Goal: Task Accomplishment & Management: Complete application form

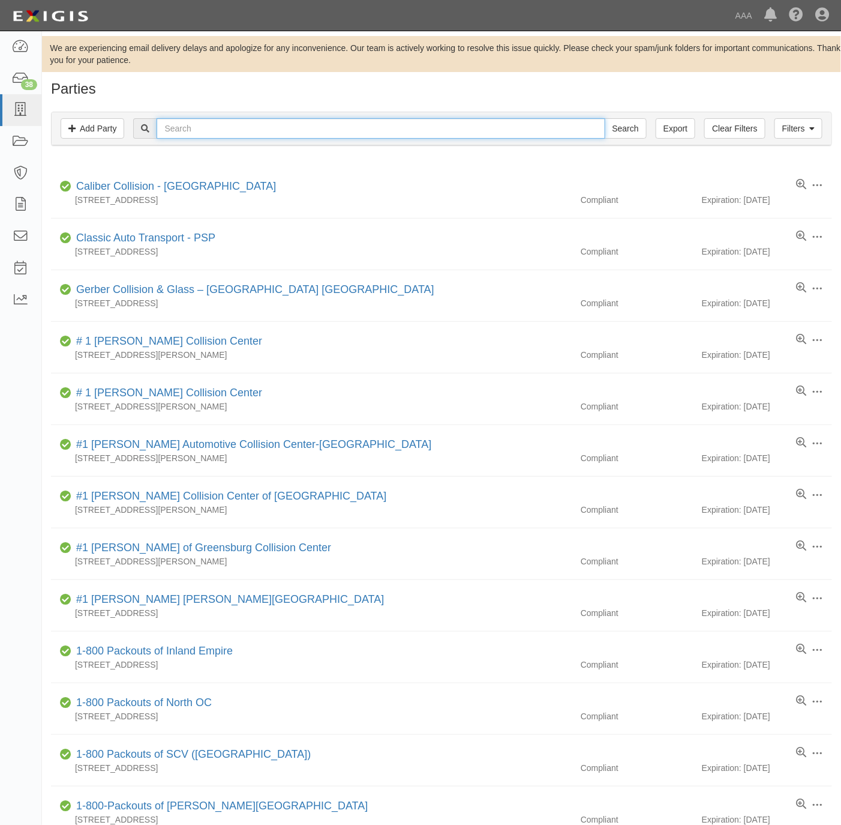
click at [349, 126] on input "text" at bounding box center [381, 128] width 448 height 20
paste input "Brattleboro"
type input "Brattleboro"
click at [631, 124] on input "Search" at bounding box center [626, 128] width 42 height 20
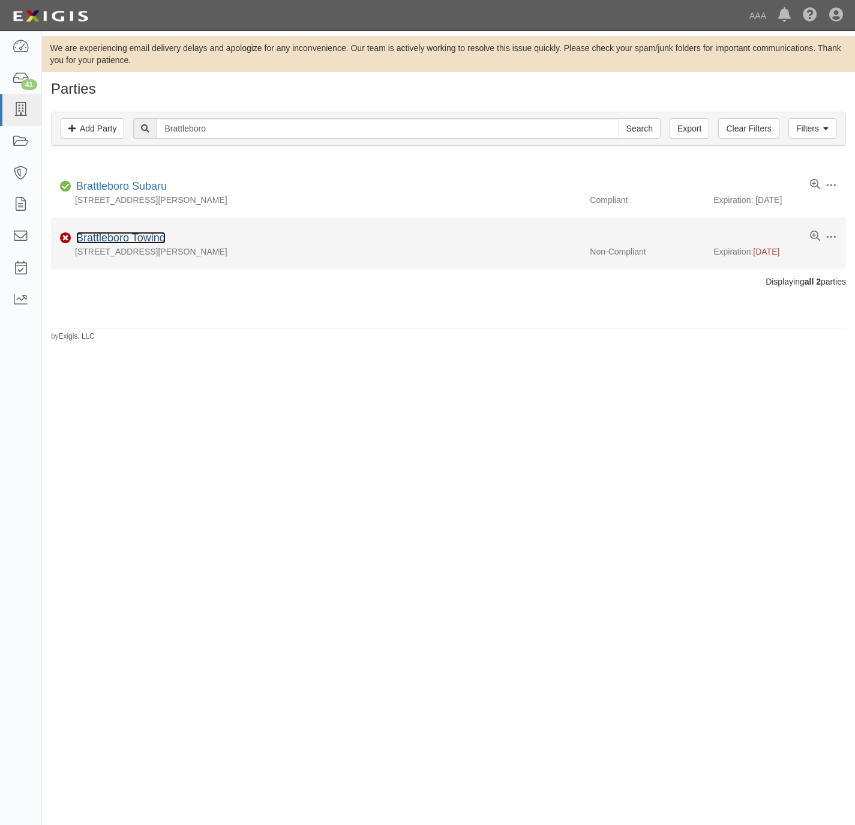
click at [112, 238] on link "Brattleboro Towing" at bounding box center [120, 238] width 89 height 12
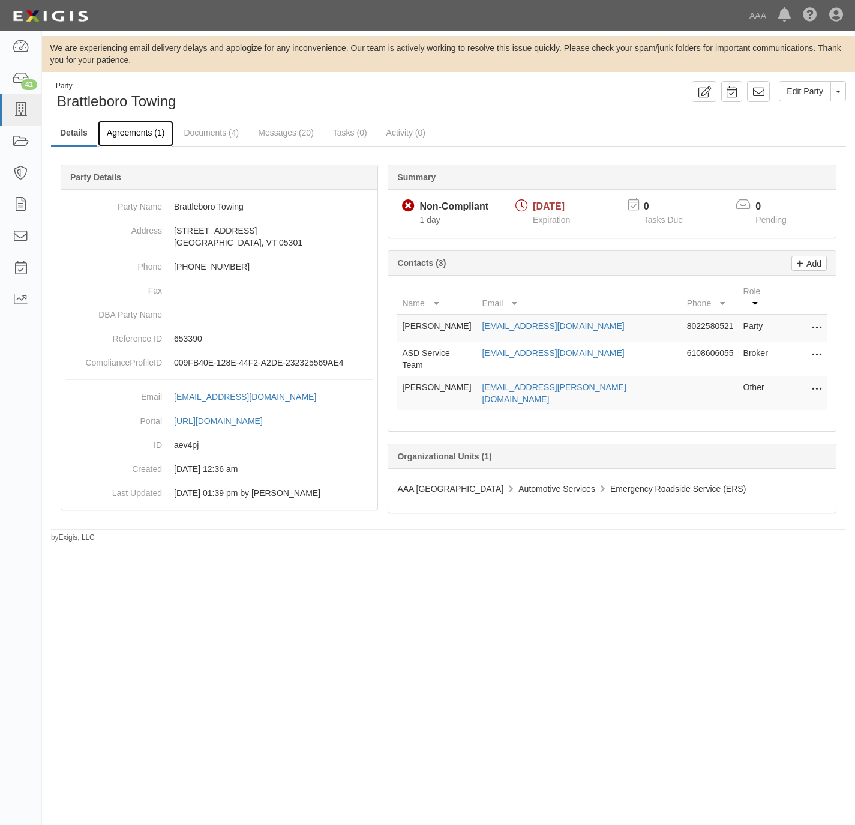
click at [126, 128] on link "Agreements (1)" at bounding box center [136, 134] width 76 height 26
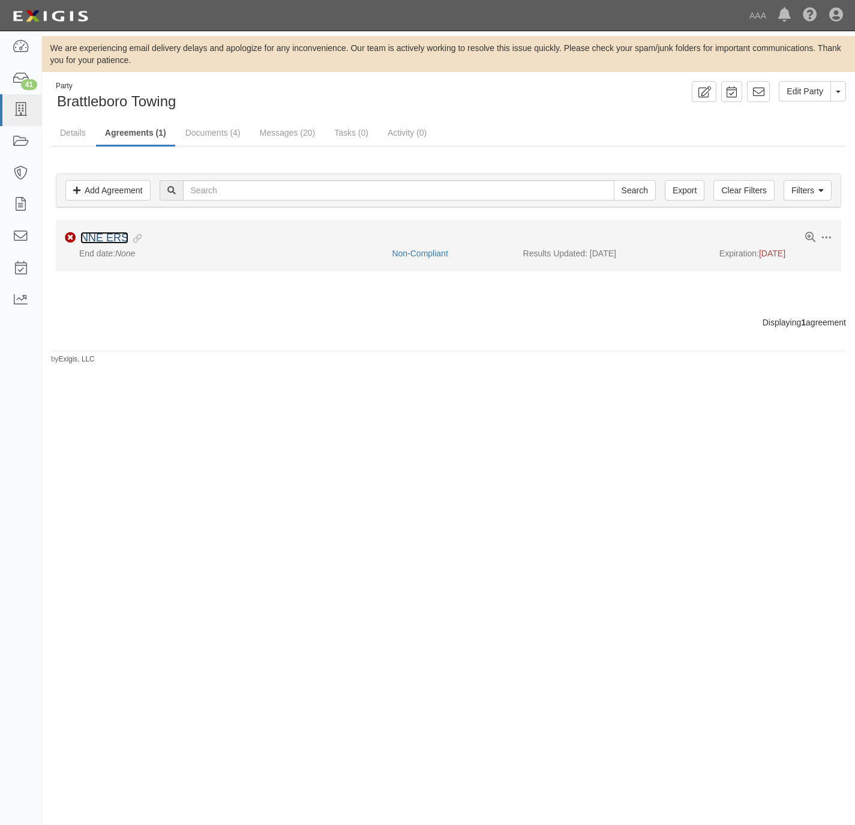
click at [106, 238] on link "NNE ERS" at bounding box center [104, 238] width 48 height 12
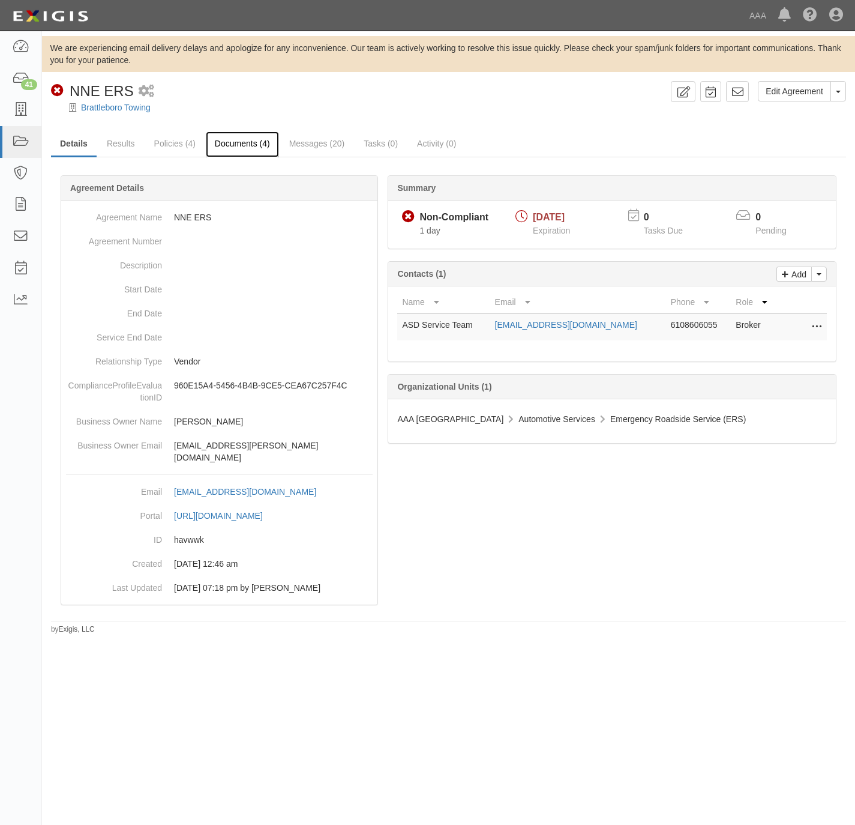
click at [238, 139] on link "Documents (4)" at bounding box center [242, 144] width 73 height 26
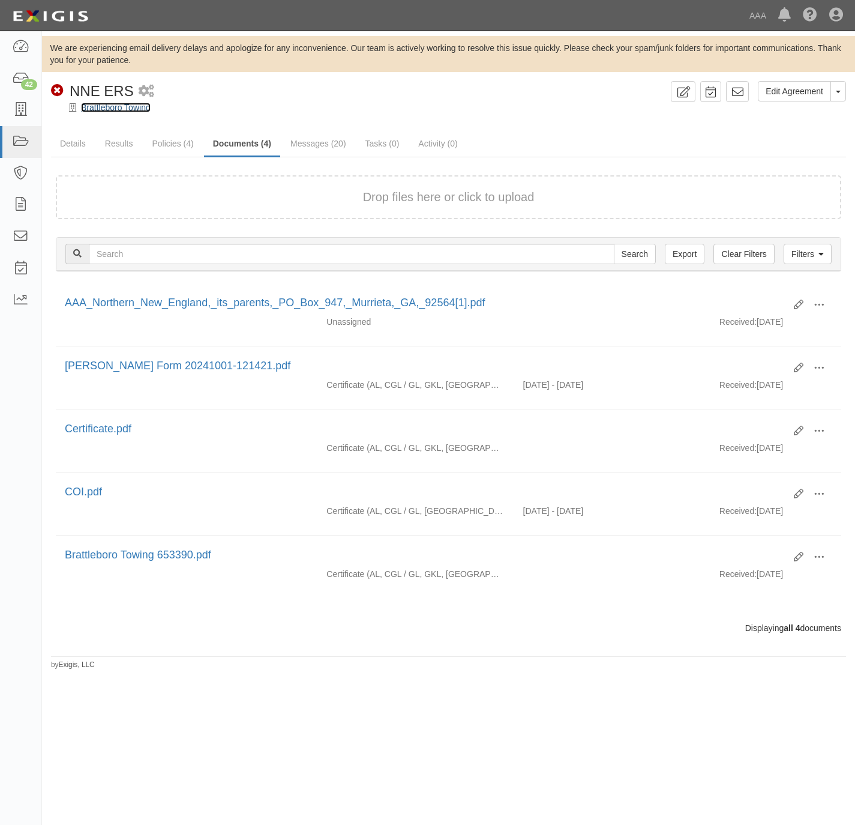
click at [97, 104] on link "Brattleboro Towing" at bounding box center [116, 108] width 70 height 10
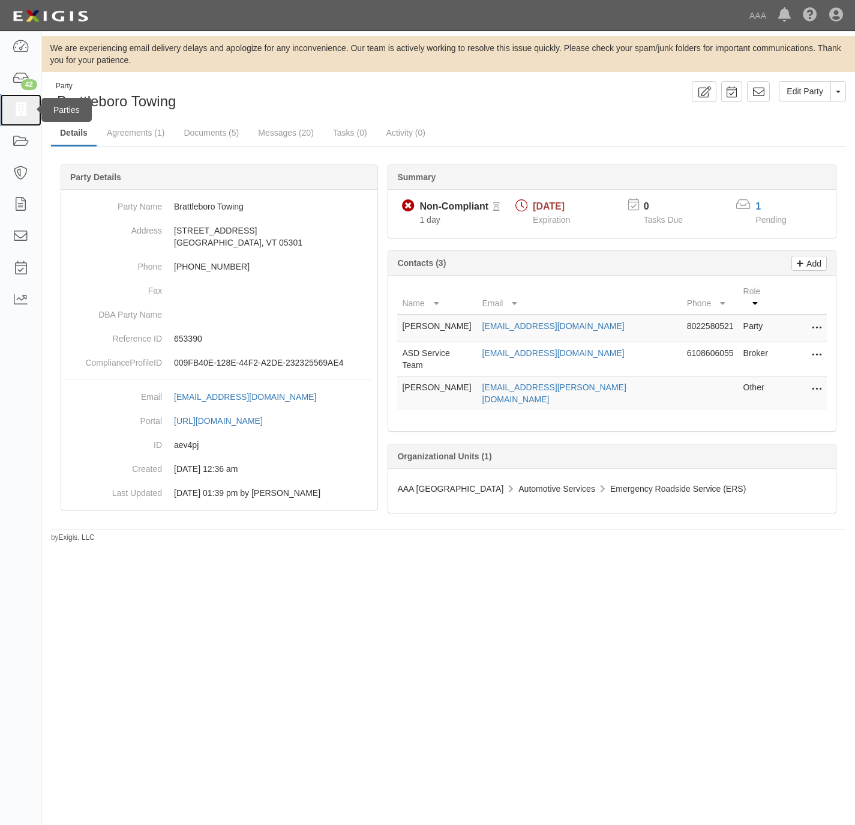
drag, startPoint x: 20, startPoint y: 110, endPoint x: 77, endPoint y: 92, distance: 60.0
click at [23, 110] on icon at bounding box center [20, 110] width 17 height 14
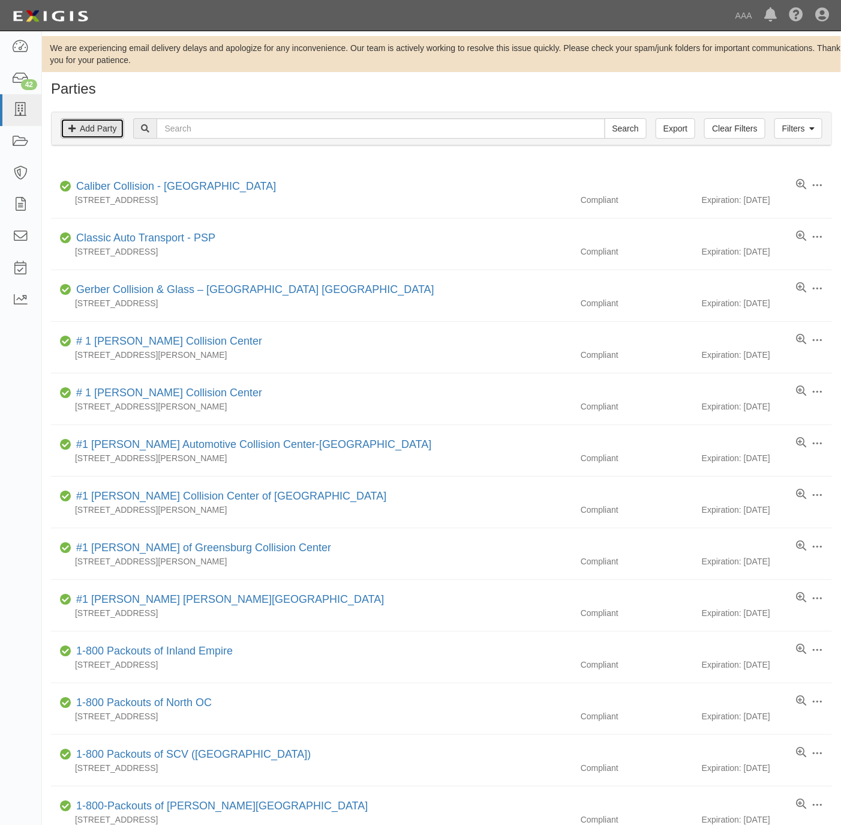
click at [81, 123] on link "Add Party" at bounding box center [93, 128] width 64 height 20
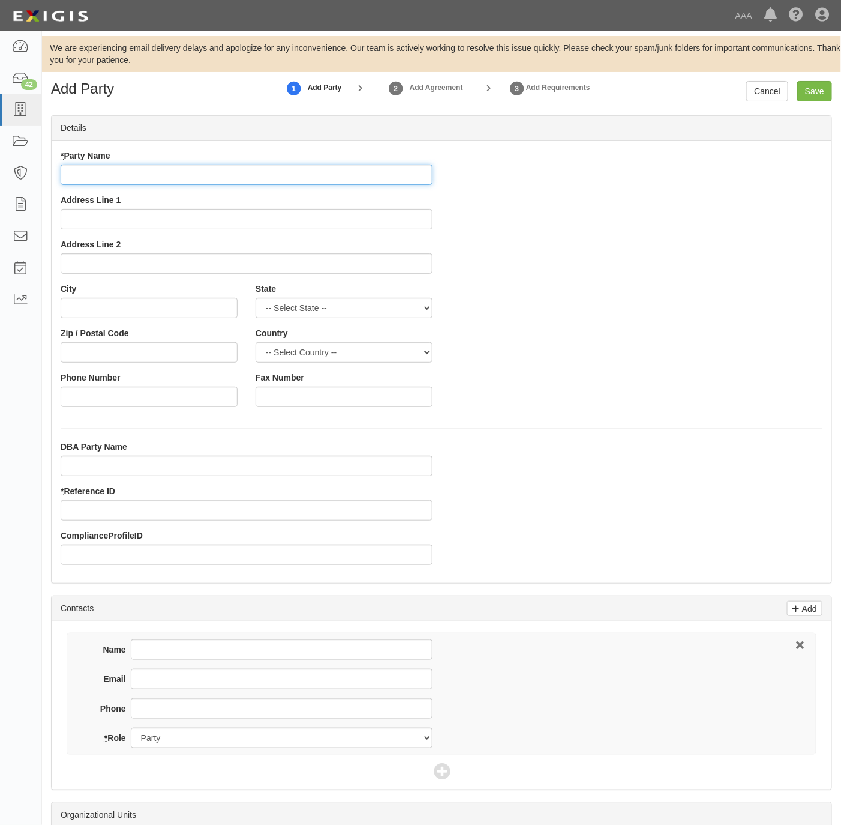
click at [170, 180] on input "* Party Name" at bounding box center [247, 174] width 372 height 20
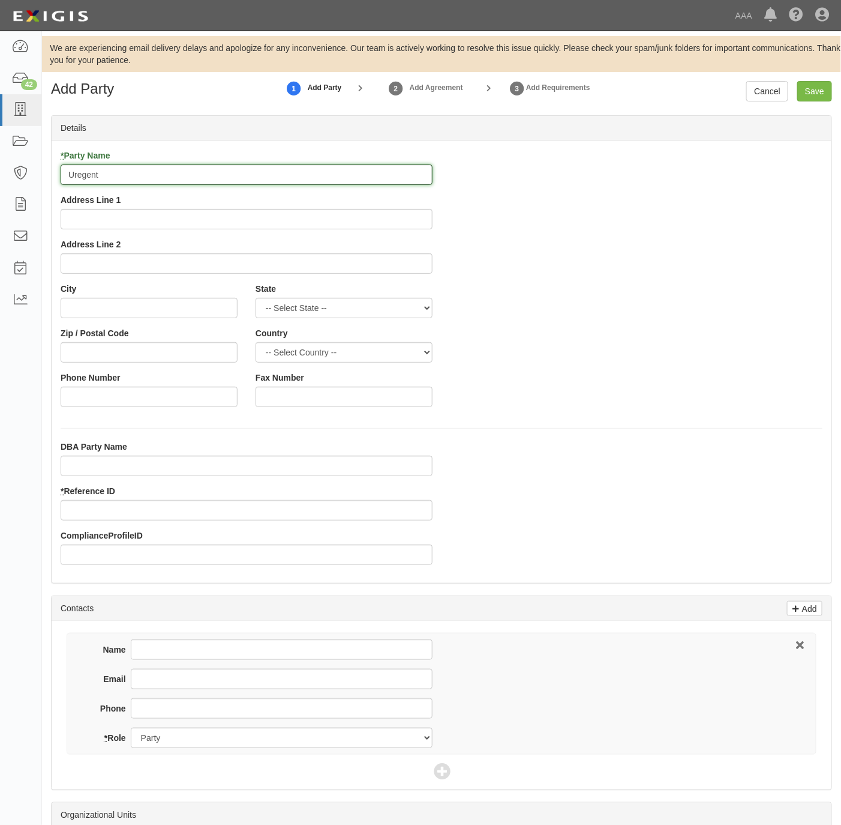
click at [202, 178] on input "Uregent" at bounding box center [247, 174] width 372 height 20
type input "Urgent Towing"
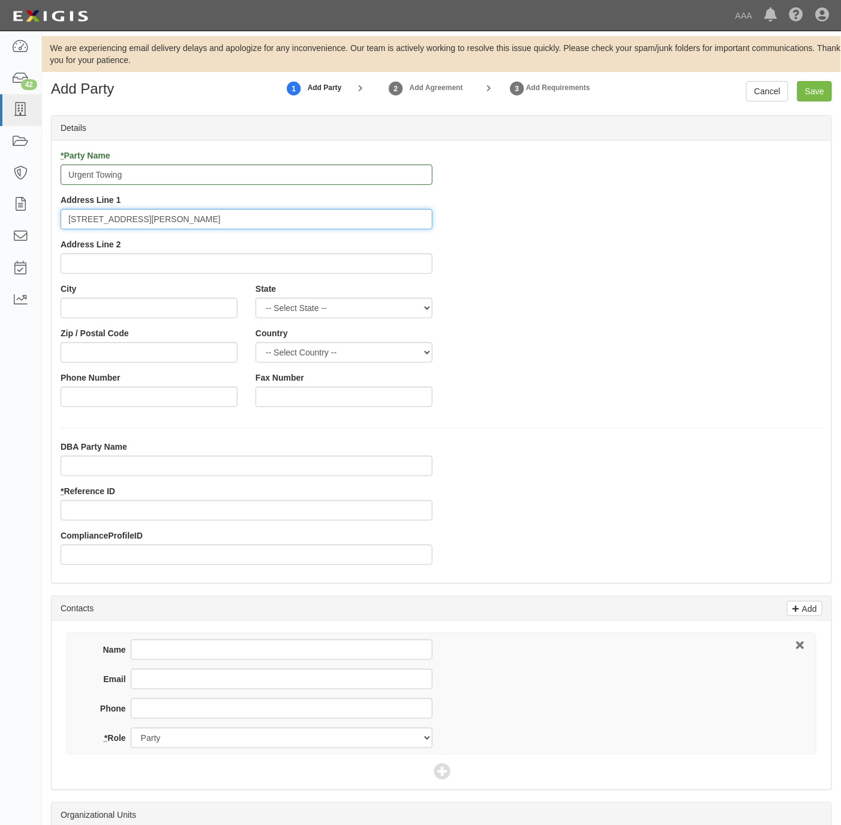
type input "[STREET_ADDRESS][PERSON_NAME]"
type input "Inglewood"
select select "CA"
type input "90301"
type input "[PHONE_NUMBER]"
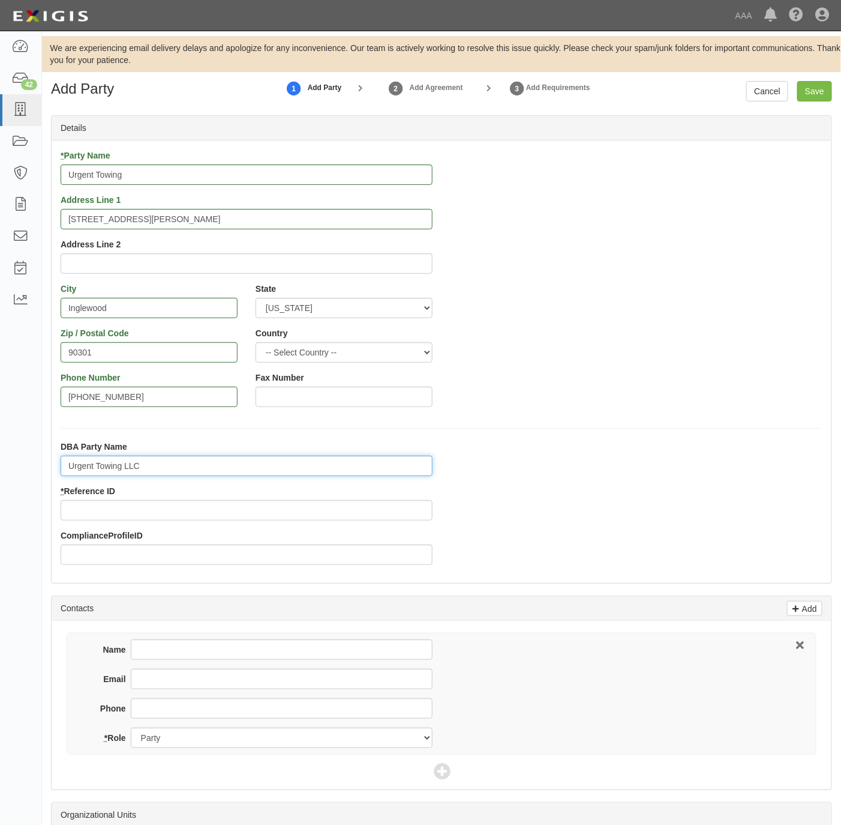
type input "Urgent Towing LLC"
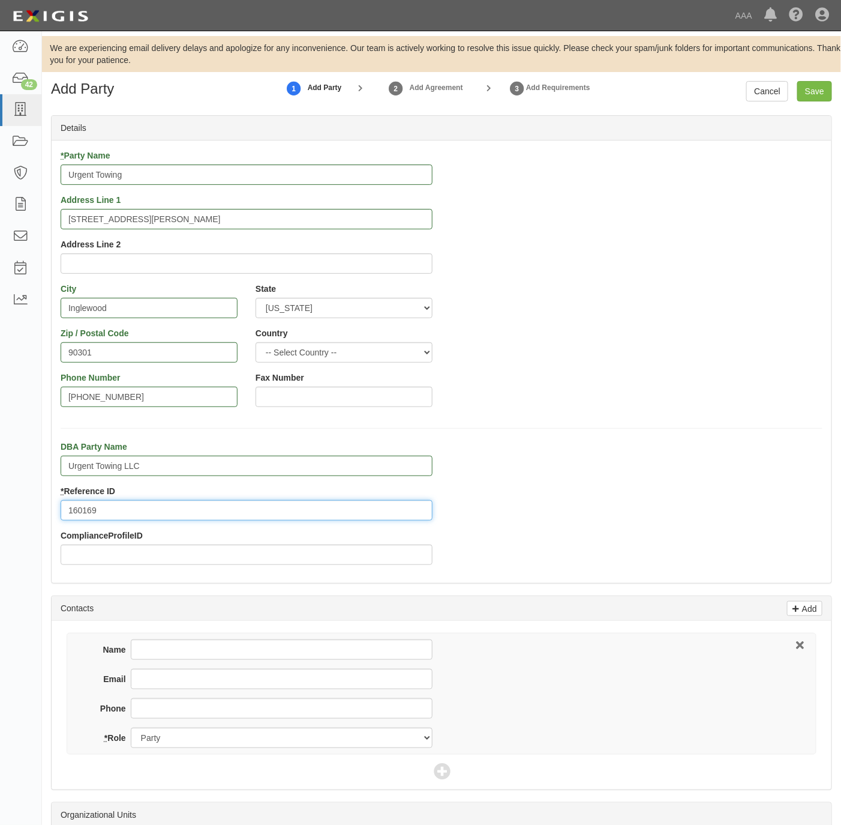
type input "160169"
click at [146, 398] on input "424-444-6008" at bounding box center [149, 396] width 177 height 20
click at [200, 704] on input "Phone" at bounding box center [282, 708] width 302 height 20
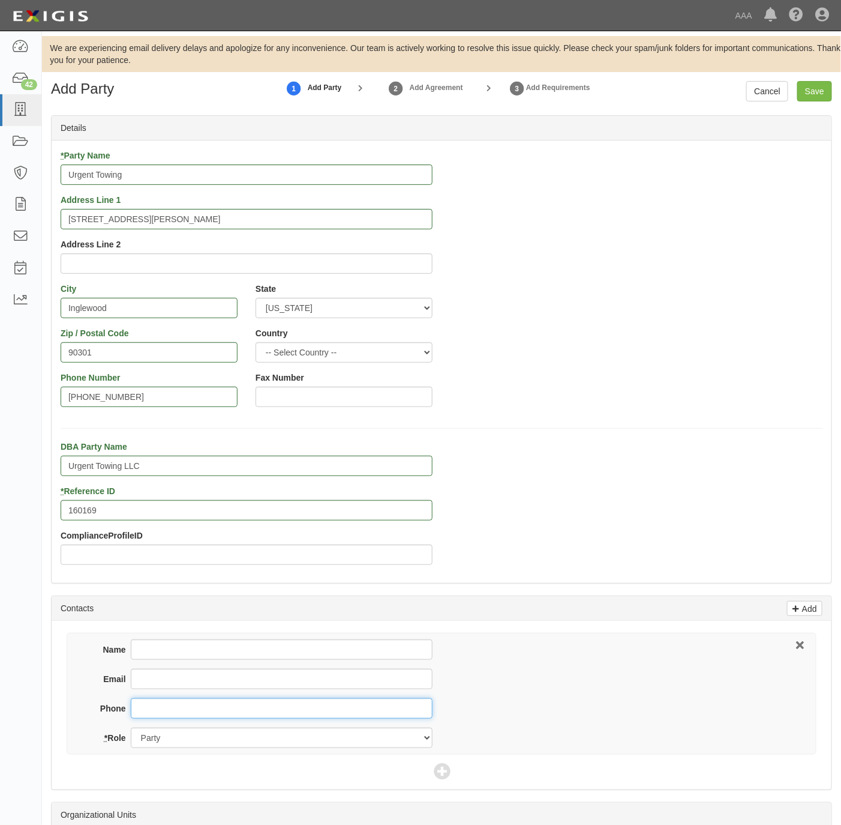
paste input "424-444-6008"
type input "424-444-6008"
drag, startPoint x: 191, startPoint y: 636, endPoint x: 184, endPoint y: 643, distance: 10.6
click at [191, 636] on div "Name Email Phone 424-444-6008 * Role Party Broker Other" at bounding box center [442, 693] width 750 height 122
click at [178, 657] on input "Name" at bounding box center [282, 649] width 302 height 20
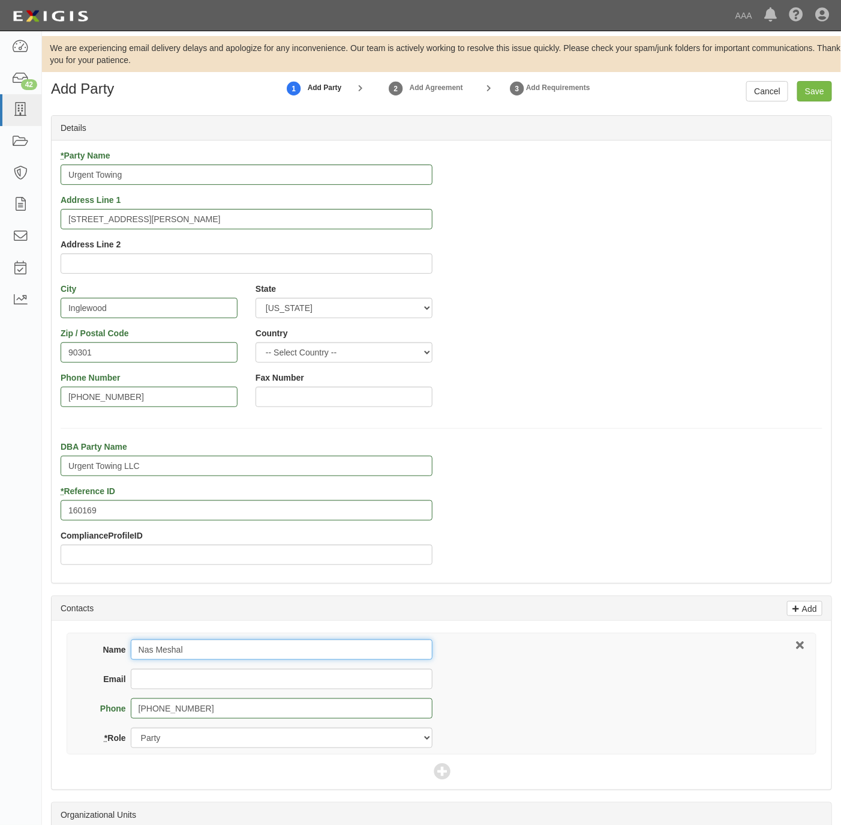
type input "Nas Meshal"
type input "urgenttowingllc@yahoo.com"
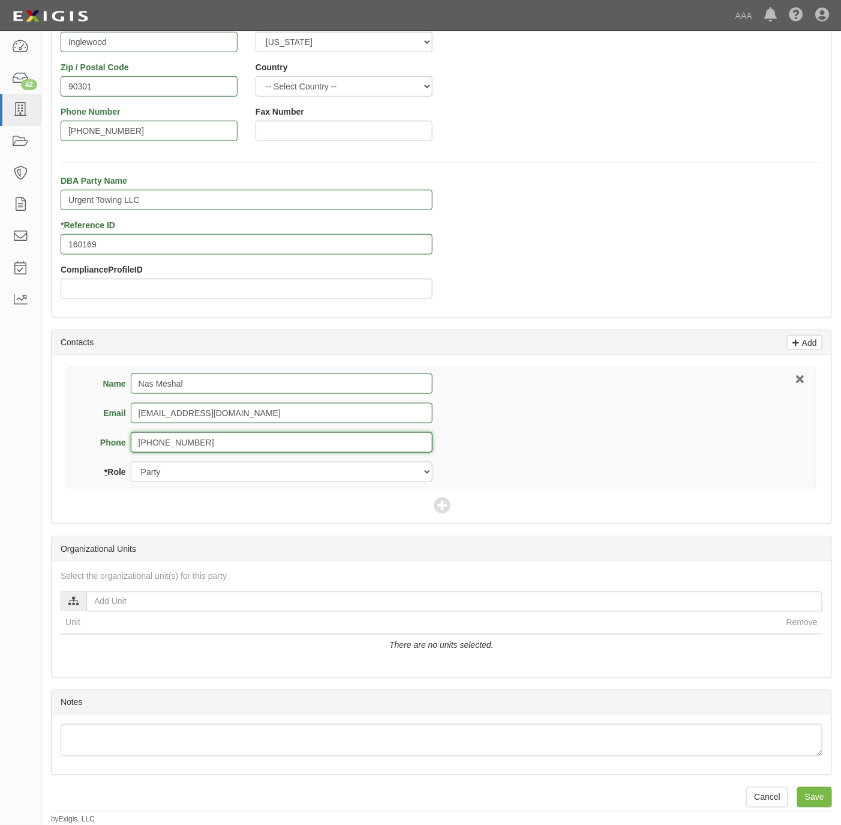
scroll to position [270, 0]
click at [445, 503] on icon at bounding box center [442, 505] width 17 height 17
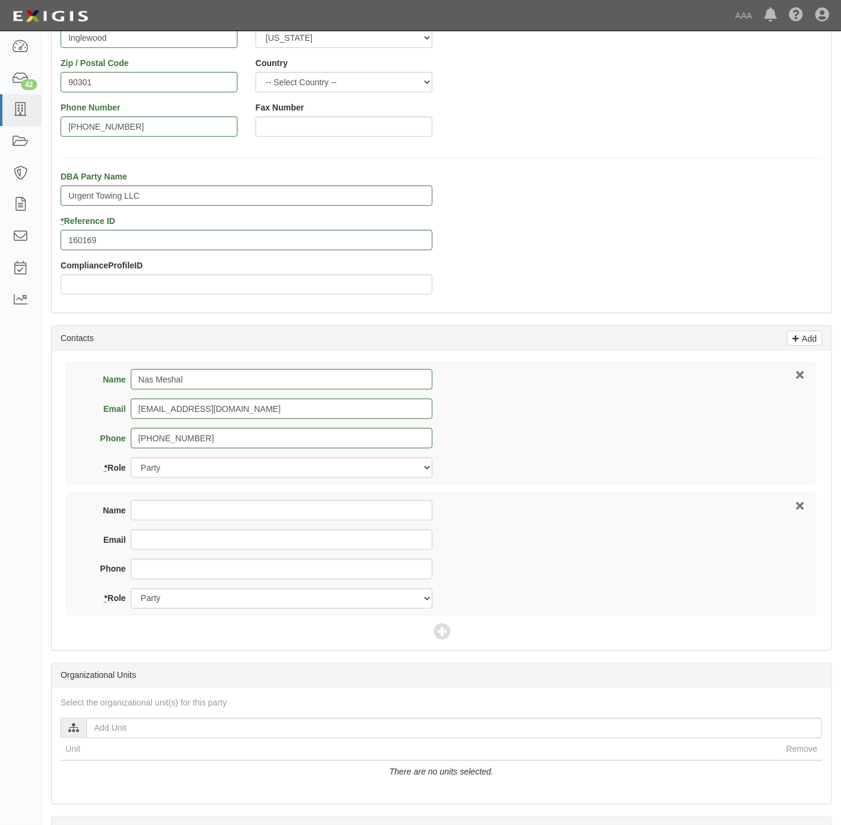
click at [203, 501] on div "Name Email Phone * Role Party Broker Other" at bounding box center [442, 554] width 750 height 122
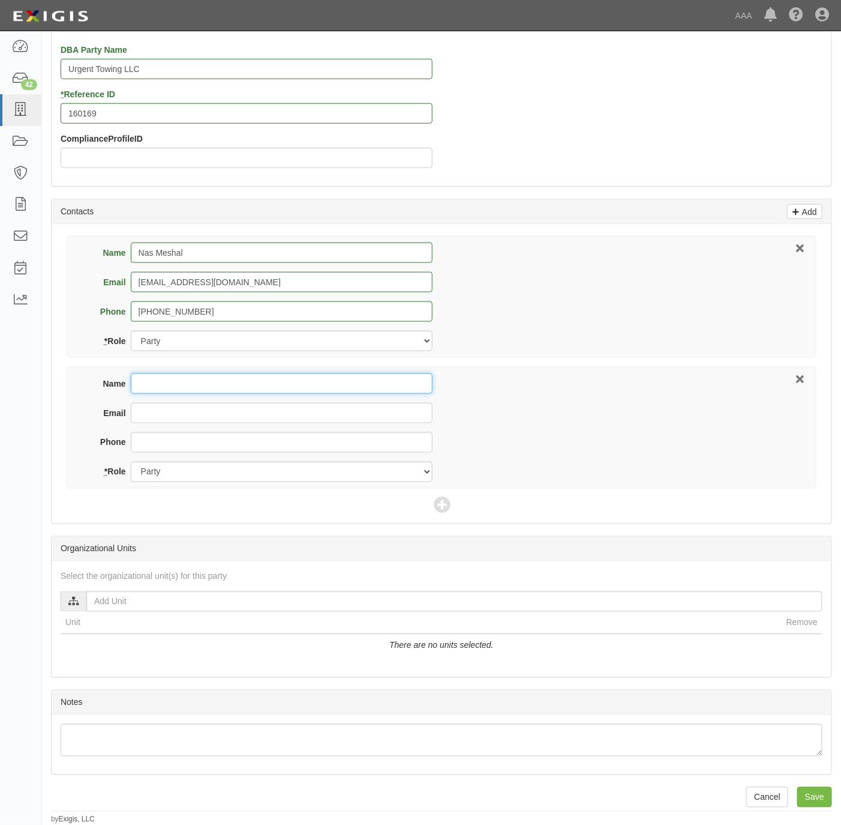
click at [177, 389] on input "Name" at bounding box center [282, 383] width 302 height 20
paste input "Anthony Paoletta"
type input "Anthony Paoletta"
click at [249, 415] on input "Email" at bounding box center [282, 413] width 302 height 20
paste input "apaoletta@robertsonryan.com"
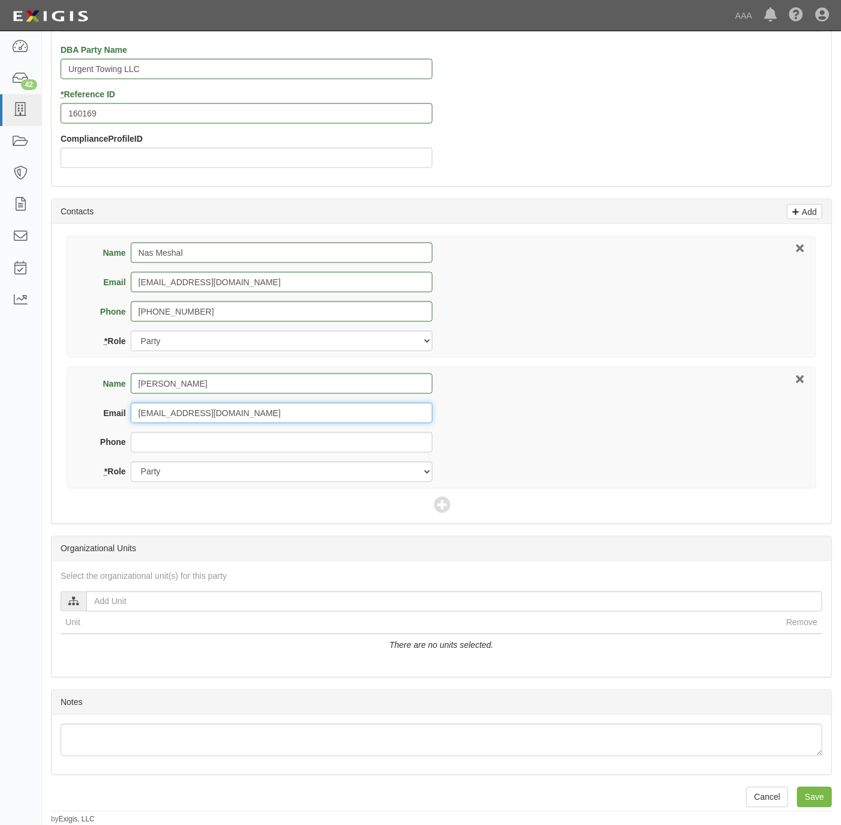
type input "apaoletta@robertsonryan.com"
type input "414-271-3575"
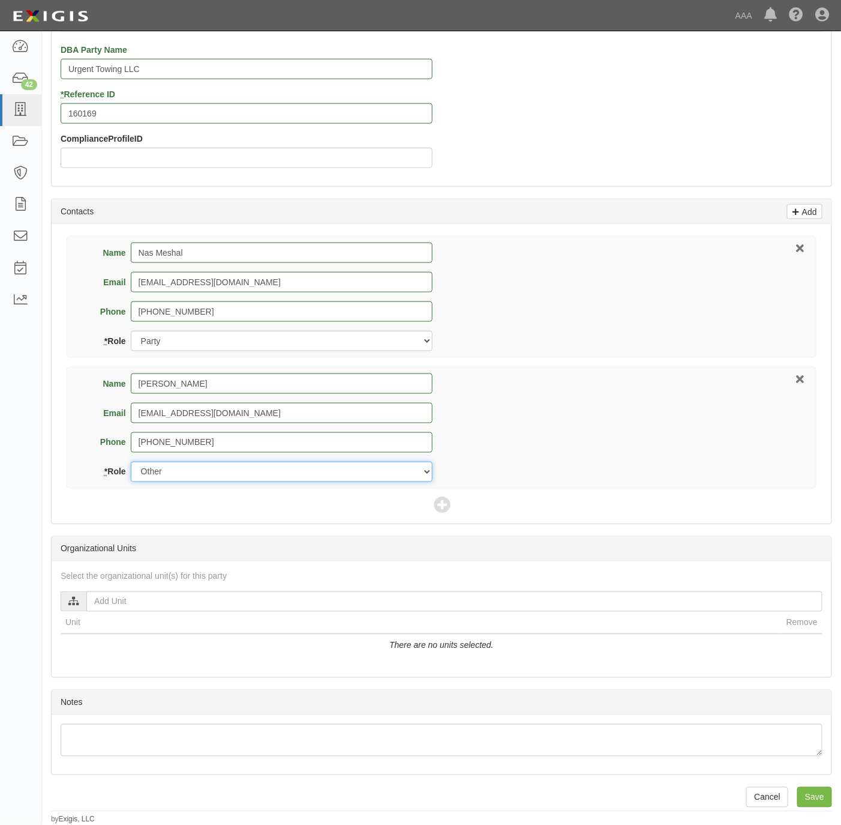
select select "Broker"
click at [437, 502] on icon at bounding box center [442, 505] width 17 height 17
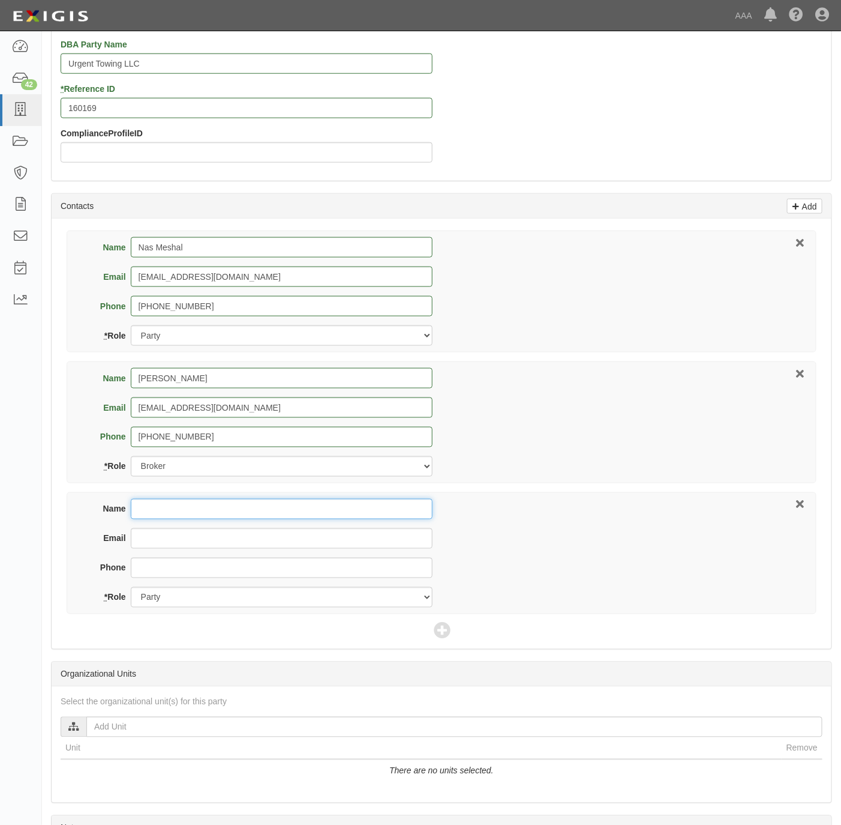
click at [179, 517] on input "Name" at bounding box center [282, 509] width 302 height 20
type input "Jerry Hamlin"
type input "hamlin.jerry@ace.aaa.com"
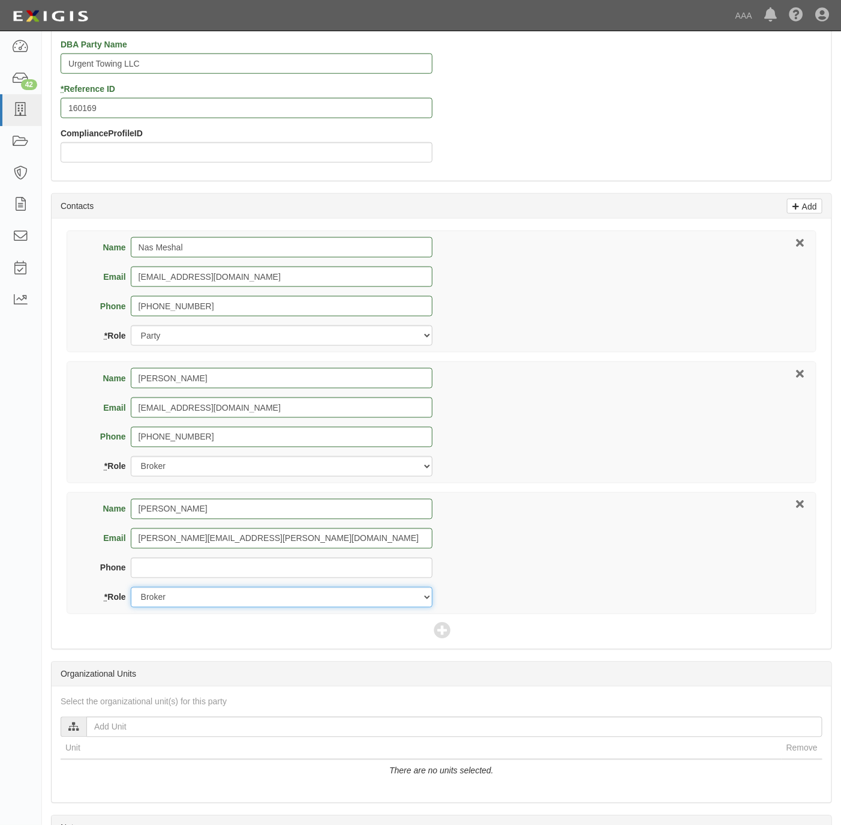
select select "Other"
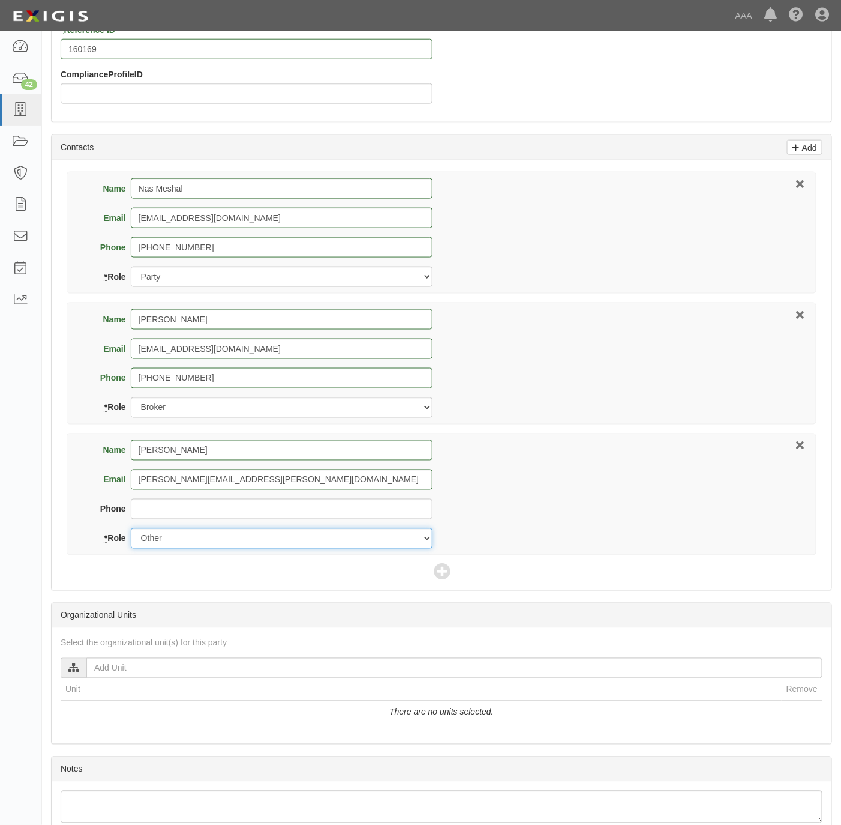
scroll to position [492, 0]
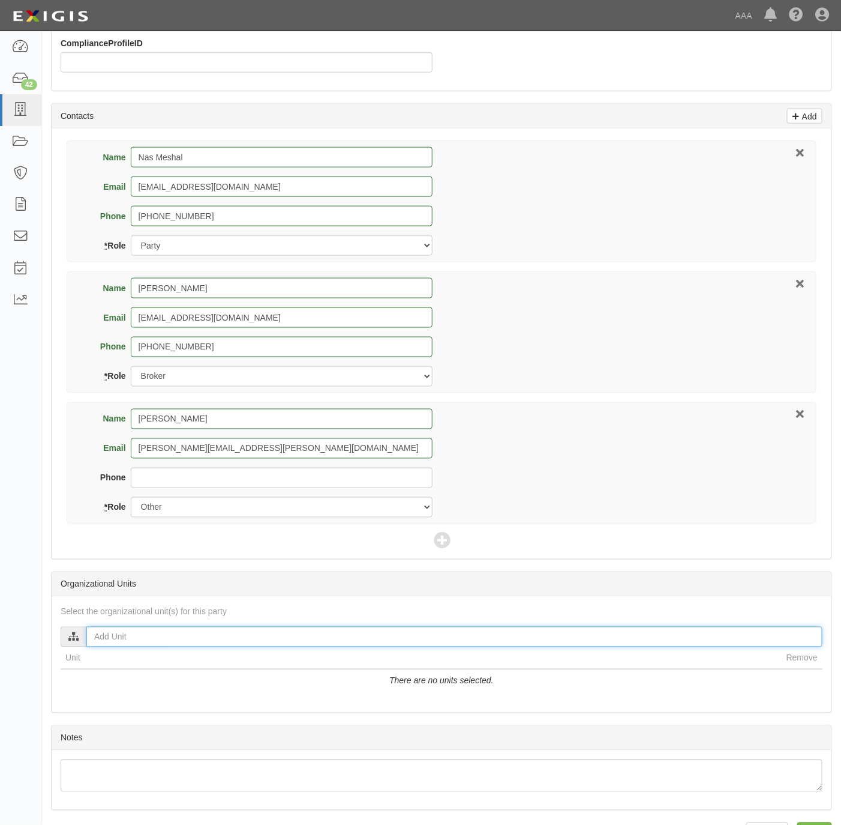
click at [137, 645] on input "text" at bounding box center [454, 636] width 736 height 20
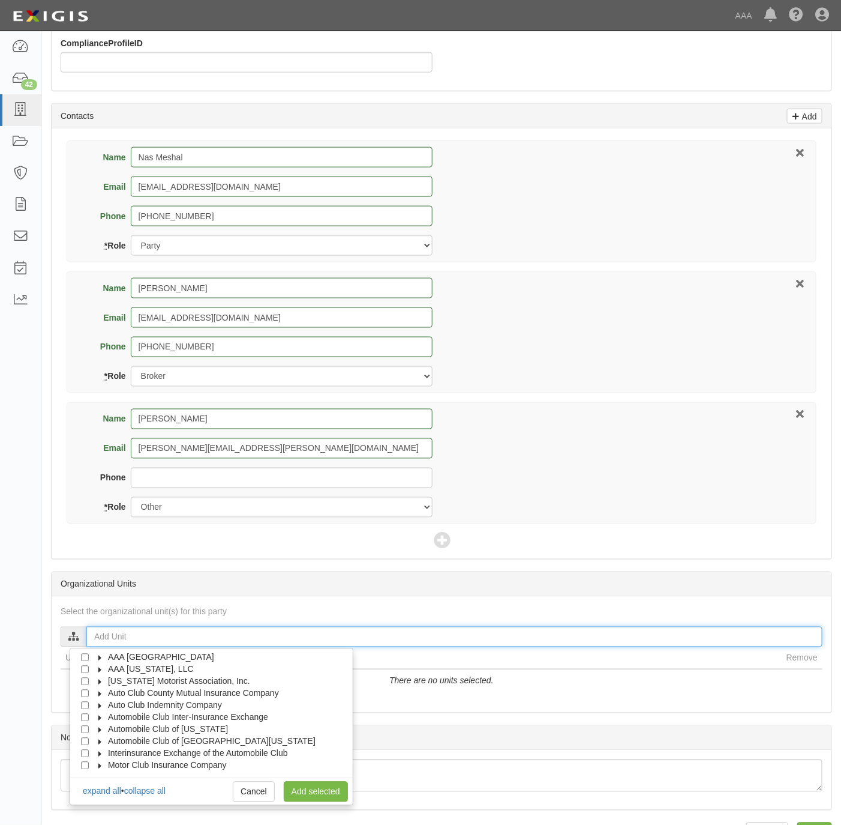
scroll to position [47, 0]
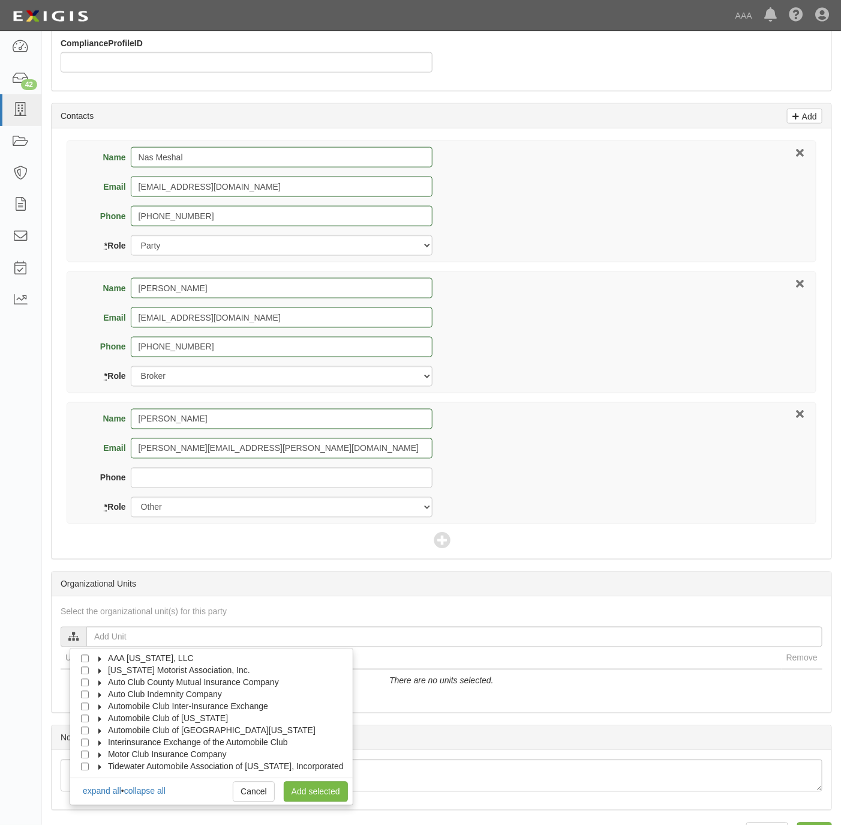
click at [171, 734] on span "Automobile Club of [GEOGRAPHIC_DATA][US_STATE]" at bounding box center [212, 730] width 208 height 10
click at [166, 747] on span "Automotive Services" at bounding box center [157, 742] width 77 height 10
click at [112, 769] on div at bounding box center [109, 765] width 11 height 8
click at [103, 770] on input "Emergency Roadside Service (ERS)" at bounding box center [107, 767] width 8 height 8
checkbox input "true"
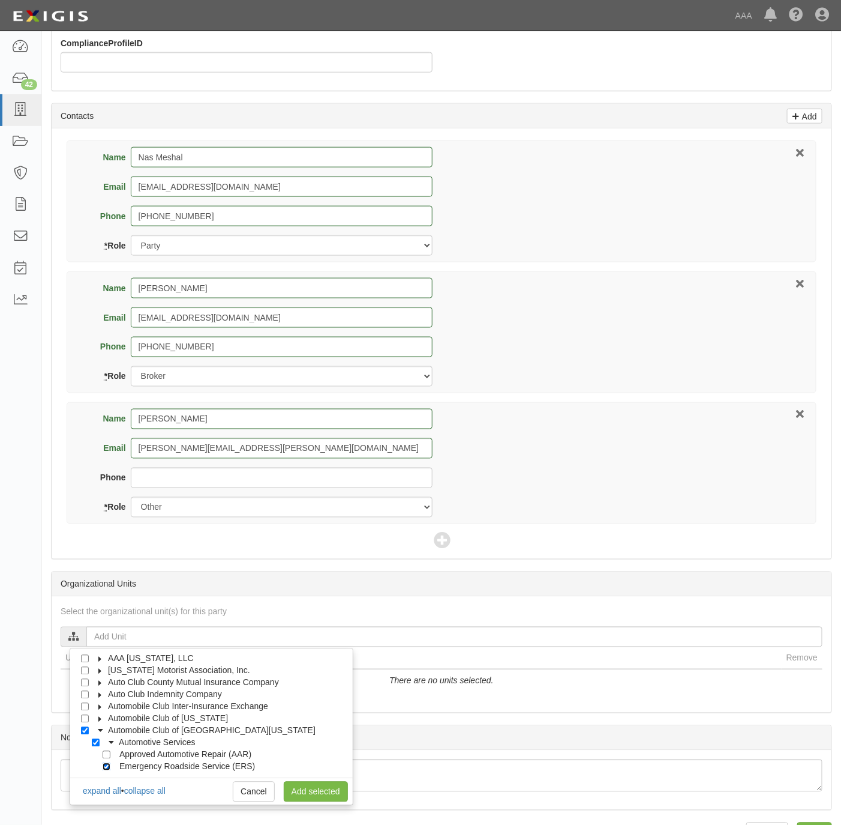
checkbox input "true"
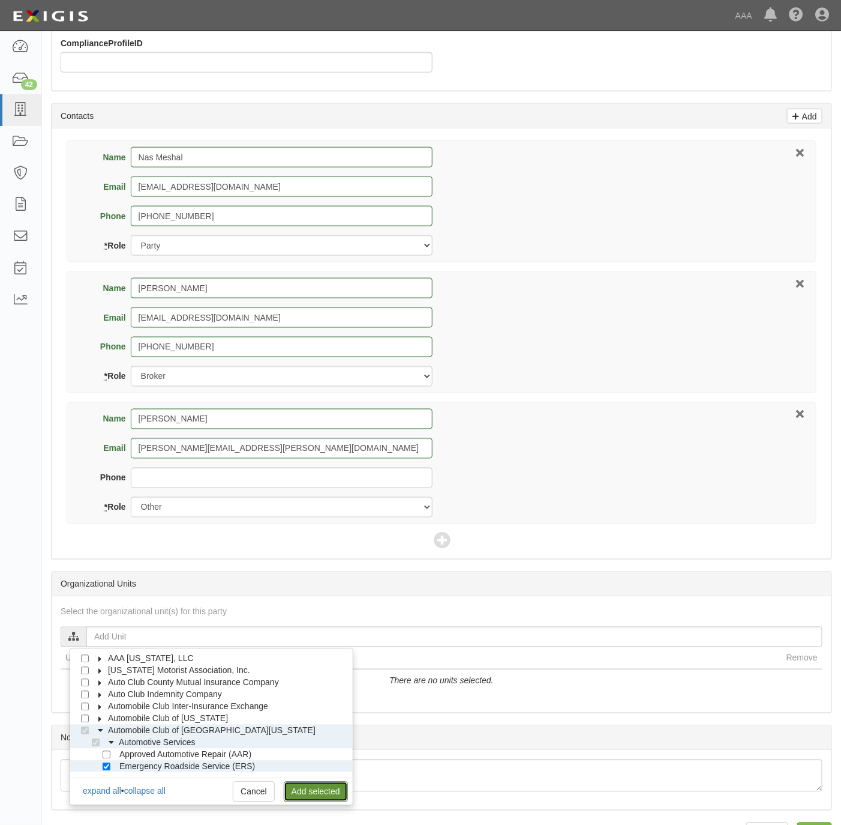
click at [319, 798] on link "Add selected" at bounding box center [316, 791] width 64 height 20
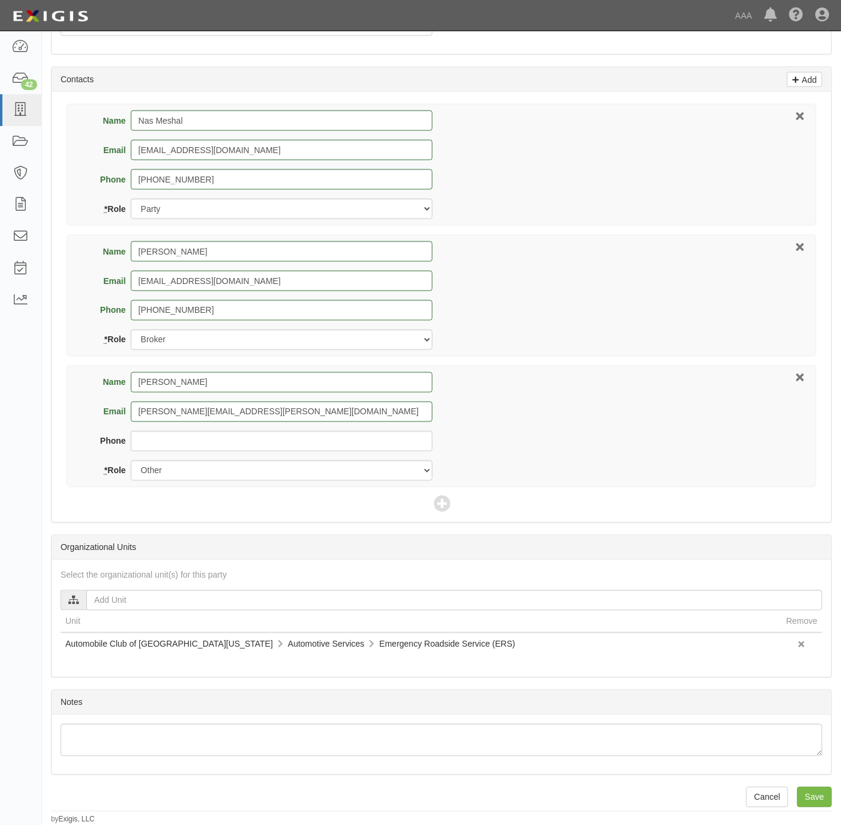
scroll to position [535, 0]
click at [811, 798] on input "Save" at bounding box center [815, 797] width 35 height 20
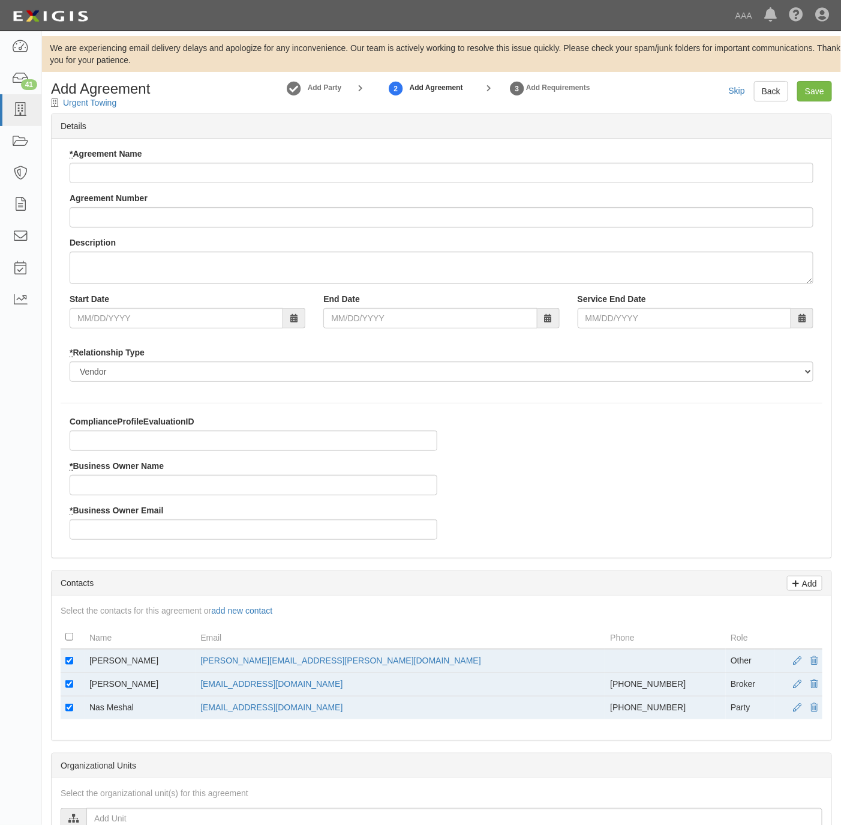
click at [172, 184] on div "* Agreement Name Agreement Number Description Start Date End Date Service End D…" at bounding box center [442, 269] width 762 height 243
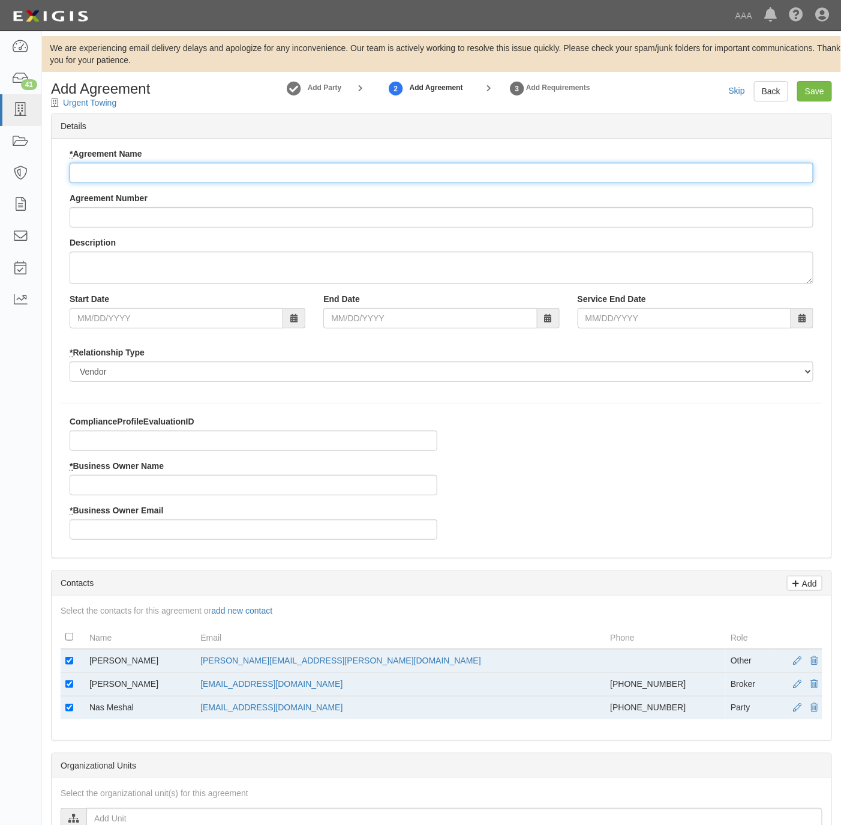
click at [172, 183] on input "* Agreement Name" at bounding box center [442, 173] width 744 height 20
type input "[US_STATE] ERS"
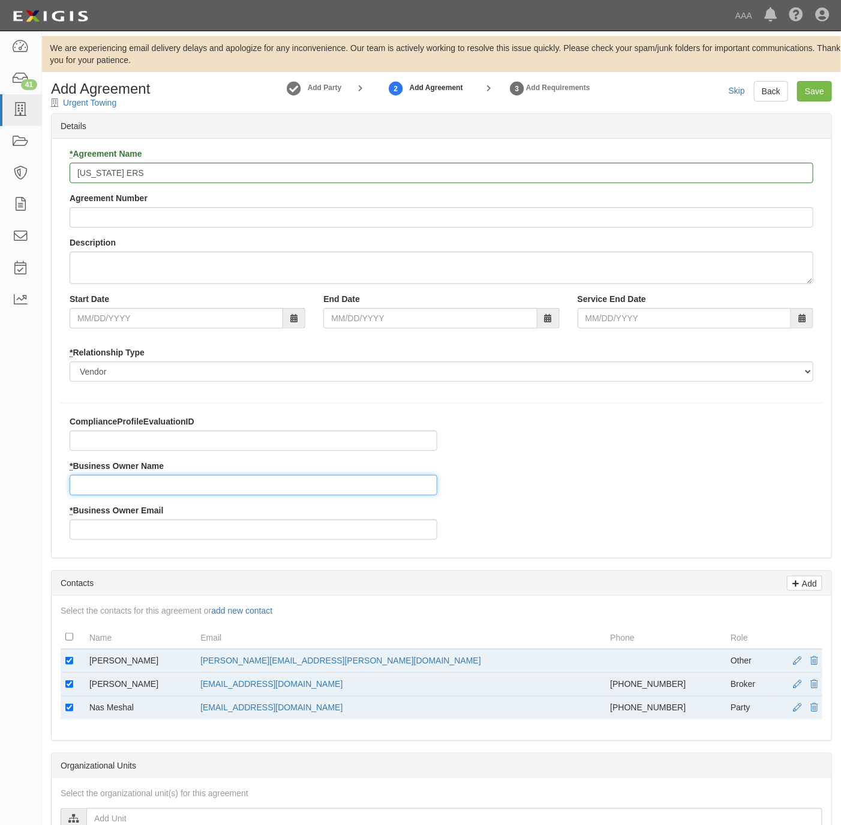
click at [181, 486] on input "* Business Owner Name" at bounding box center [254, 485] width 368 height 20
paste input "apaoletta@robertsonryan.com"
type input "apaoletta@robertsonryan.com"
drag, startPoint x: 382, startPoint y: 668, endPoint x: 243, endPoint y: 657, distance: 139.6
click at [243, 657] on tr "Jerry Hamlin hamlin.jerry@ace.aaa.com Other" at bounding box center [442, 661] width 762 height 24
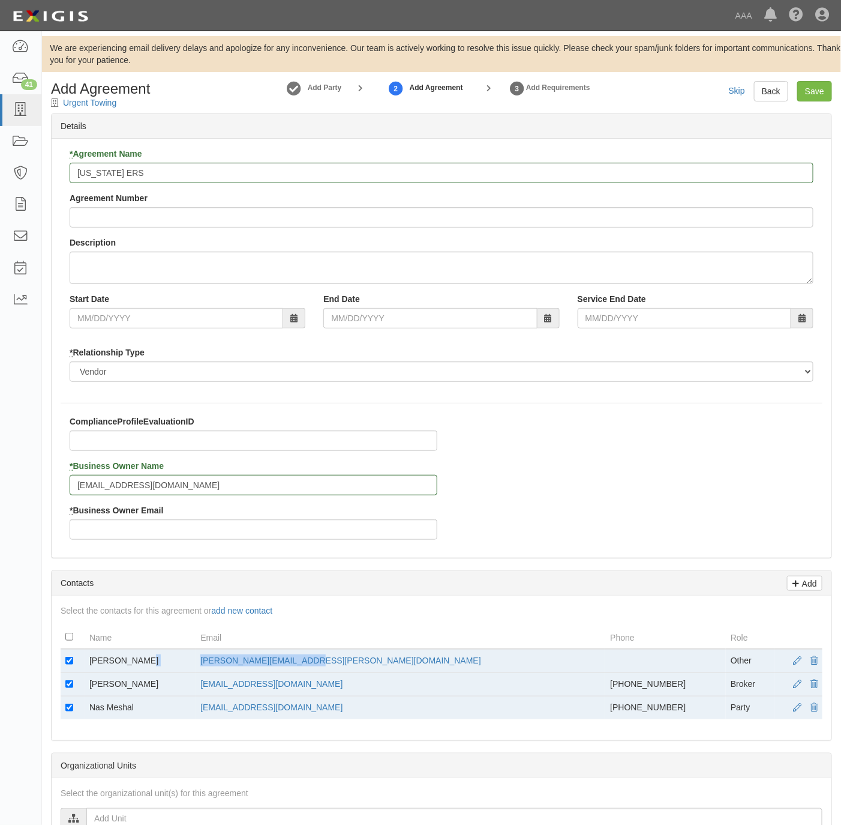
copy tr "hamlin.jerry@ace.aaa.com"
drag, startPoint x: 243, startPoint y: 657, endPoint x: 176, endPoint y: 518, distance: 153.8
click at [176, 518] on div "* Business Owner Email" at bounding box center [254, 521] width 368 height 35
click at [177, 527] on input "* Business Owner Email" at bounding box center [254, 529] width 368 height 20
paste input "hamlin.jerry@ace.aaa.com"
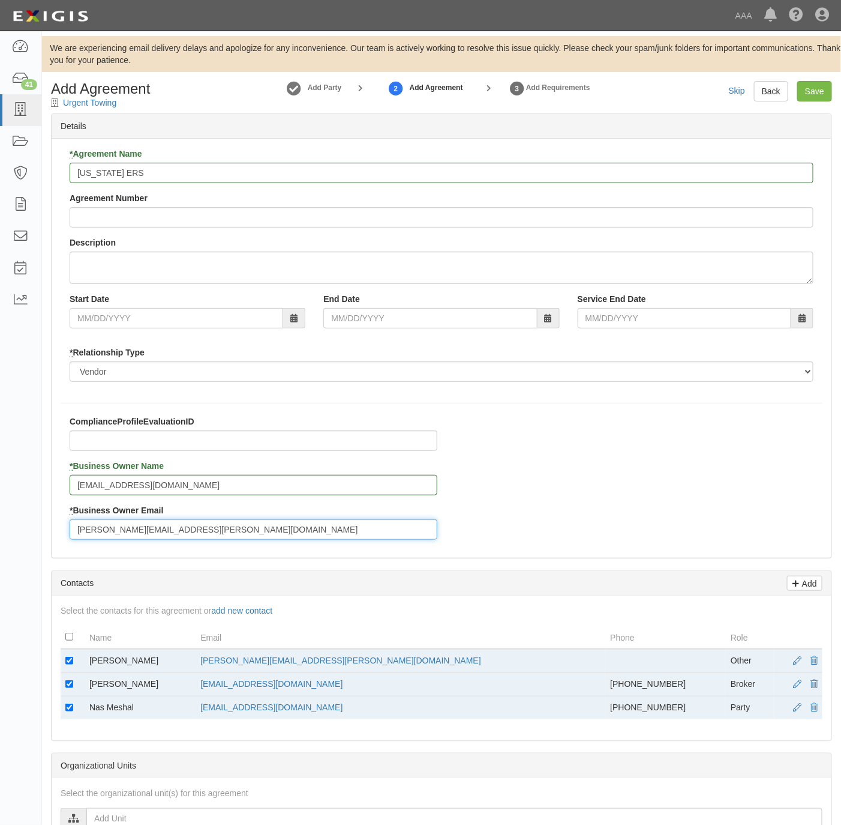
type input "hamlin.jerry@ace.aaa.com"
copy td "Jerry Hamlin"
drag, startPoint x: 149, startPoint y: 663, endPoint x: 79, endPoint y: 640, distance: 74.0
click at [85, 656] on td "Jerry Hamlin" at bounding box center [140, 661] width 111 height 24
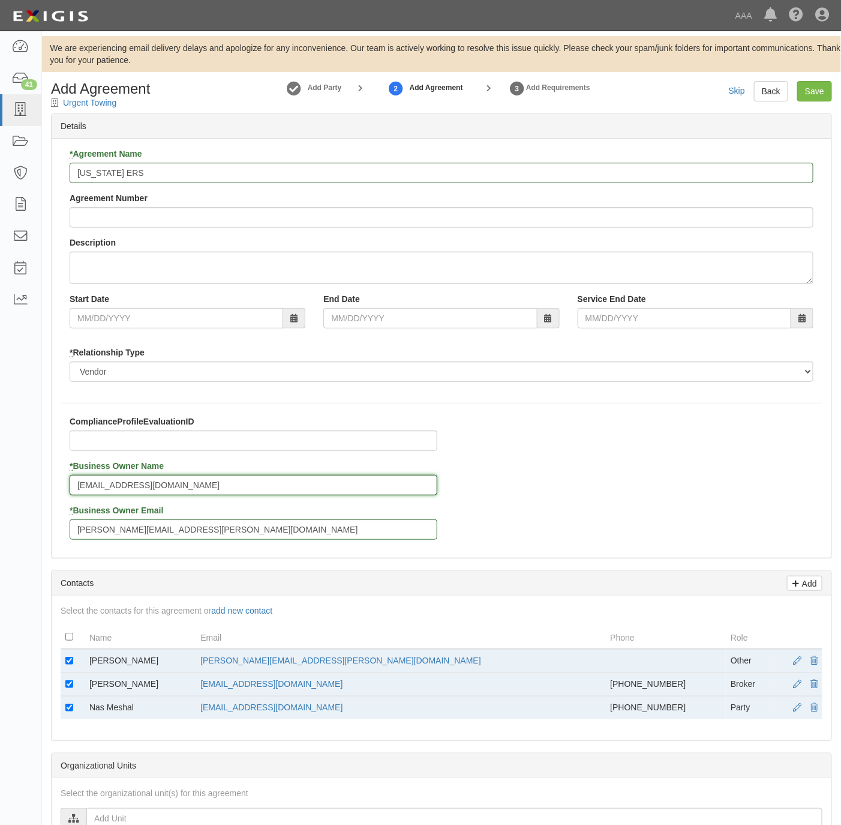
drag, startPoint x: 79, startPoint y: 640, endPoint x: 116, endPoint y: 491, distance: 152.7
click at [116, 491] on input "apaoletta@robertsonryan.com" at bounding box center [254, 485] width 368 height 20
click at [115, 490] on input "apaoletta@robertsonryan.com" at bounding box center [254, 485] width 368 height 20
paste input "Jerry Hamlin"
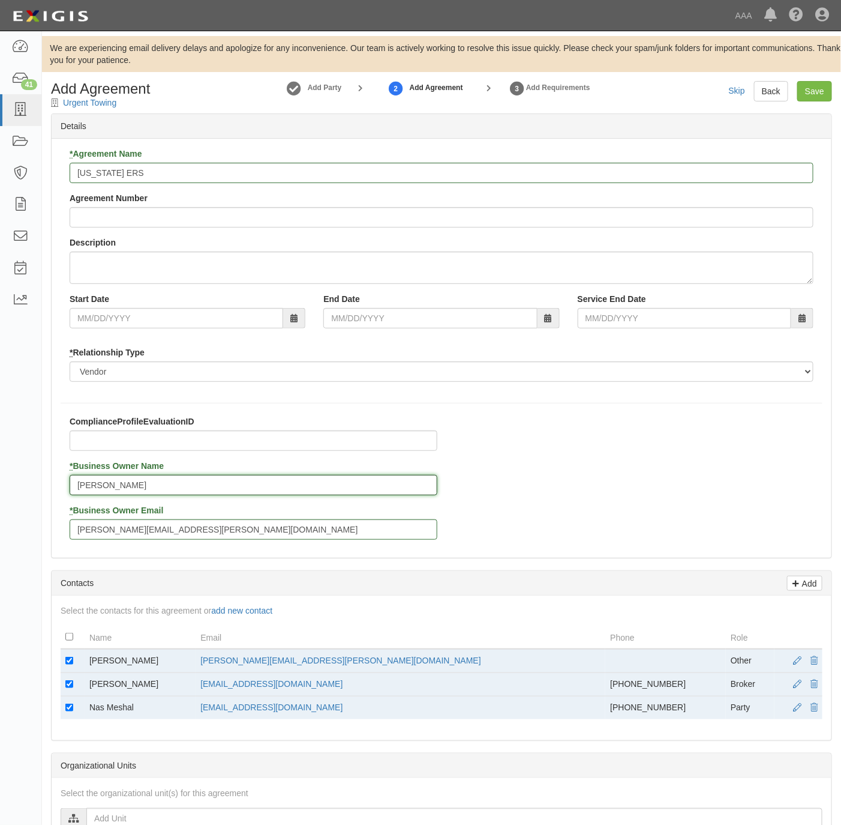
type input "Jerry Hamlin"
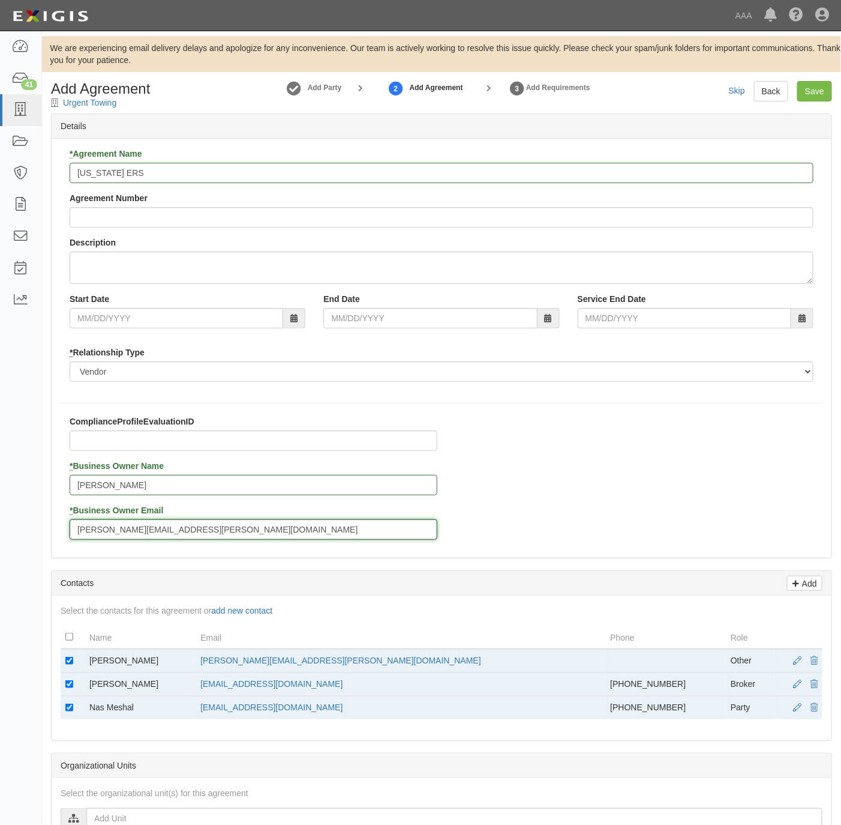
click at [105, 538] on input "hamlin.jerry@ace.aaa.com" at bounding box center [254, 529] width 368 height 20
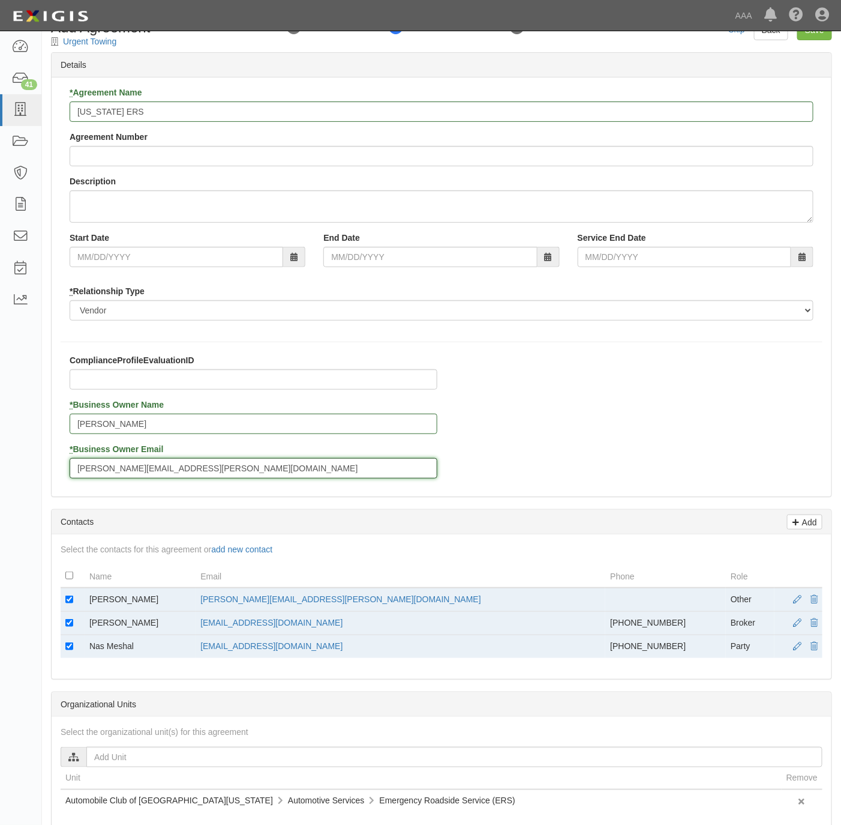
scroll to position [90, 0]
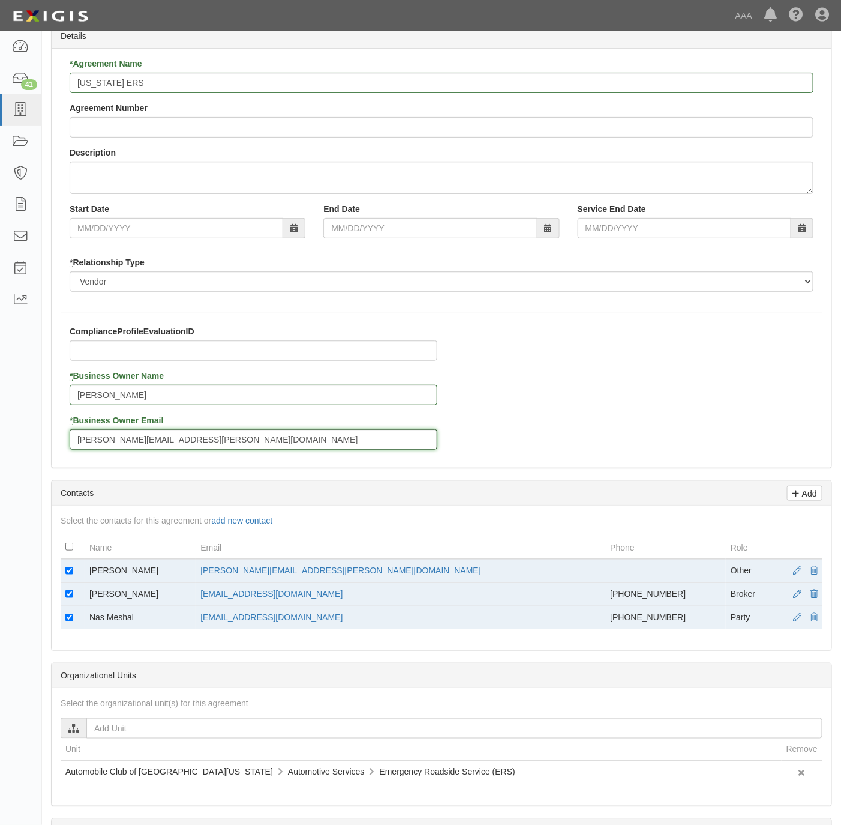
type input "hamlin.jerry@ace.aaa.com"
click at [67, 574] on input "checkbox" at bounding box center [69, 570] width 8 height 8
checkbox input "false"
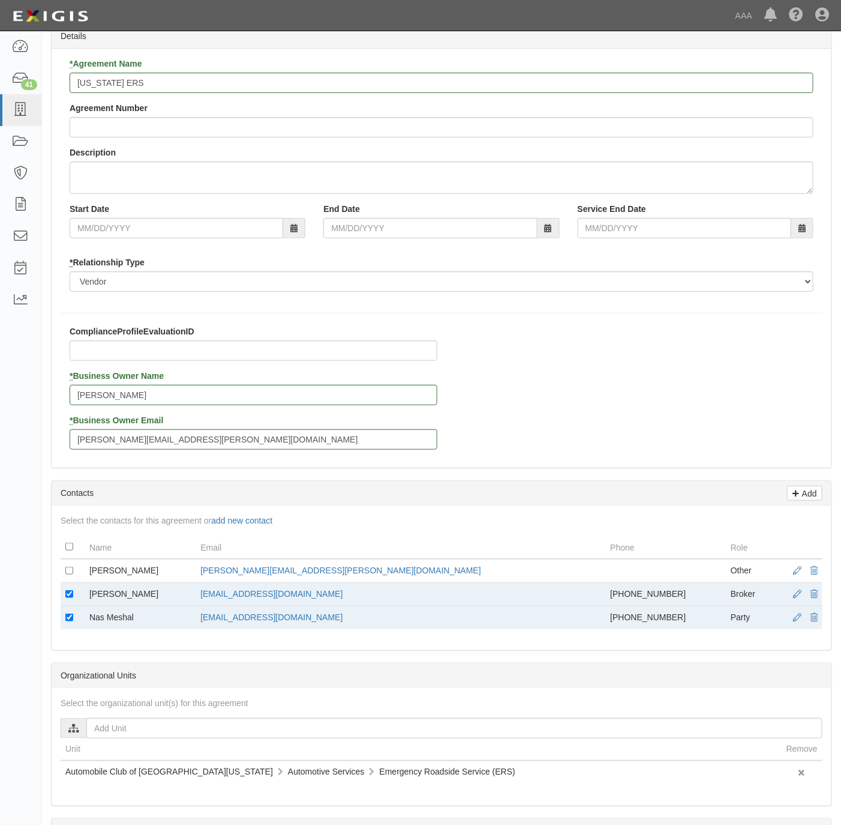
click at [65, 629] on td at bounding box center [73, 617] width 24 height 23
click at [67, 621] on input "checkbox" at bounding box center [69, 617] width 8 height 8
checkbox input "false"
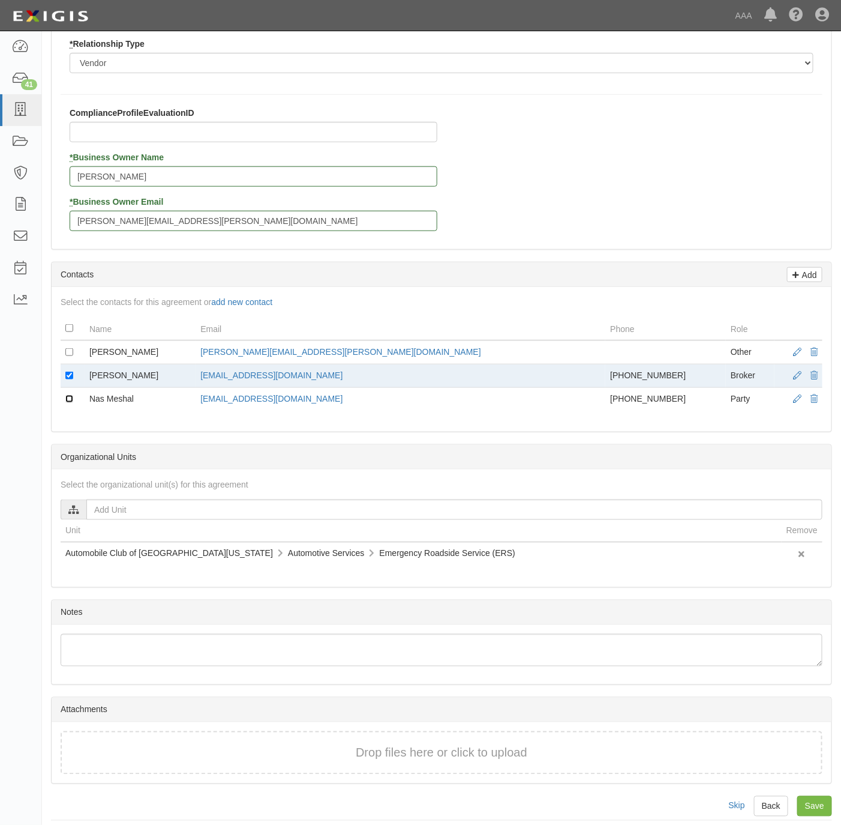
scroll to position [326, 0]
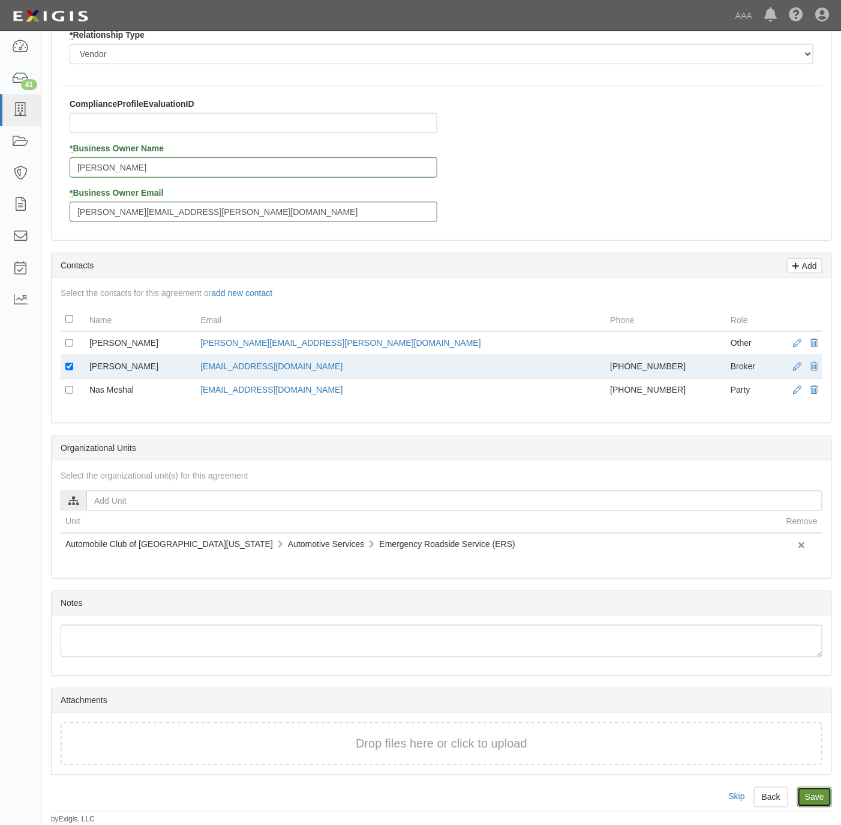
click at [818, 800] on input "Save" at bounding box center [815, 797] width 35 height 20
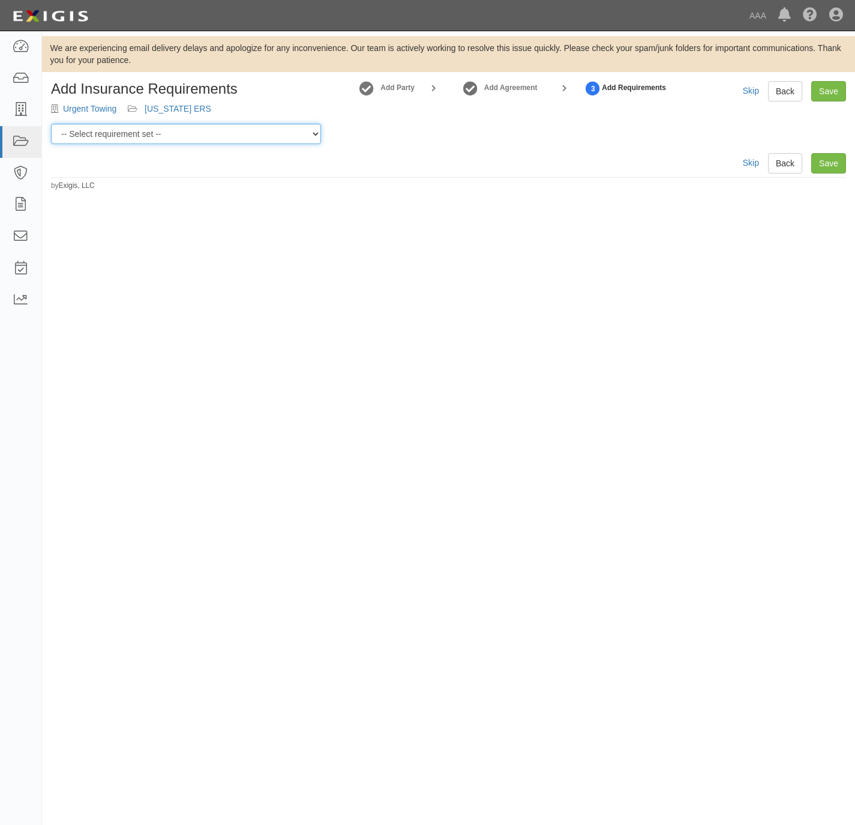
click at [220, 136] on select "-- Select requirement set -- AAA East Central AAR AAA East Central ERS AAA East…" at bounding box center [186, 134] width 270 height 20
select select "16684"
click at [51, 124] on select "-- Select requirement set -- AAA East Central AAR AAA East Central ERS AAA East…" at bounding box center [186, 134] width 270 height 20
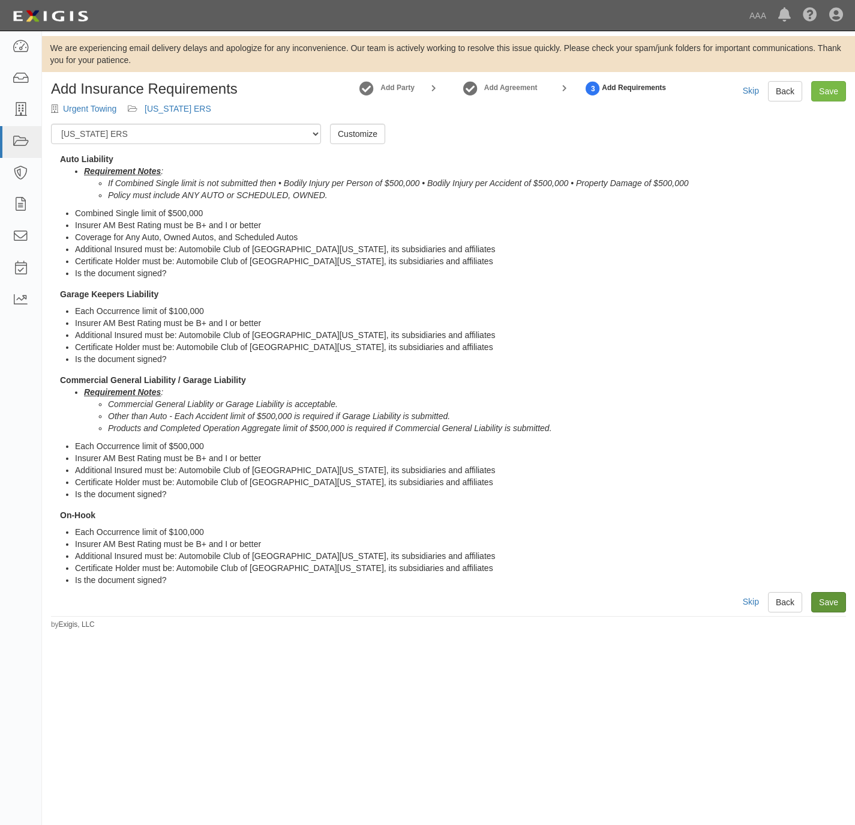
click at [847, 599] on div "Add Insurance Requirements Urgent Towing [US_STATE] ERS Add Party Add Agreement…" at bounding box center [448, 355] width 813 height 548
drag, startPoint x: 830, startPoint y: 599, endPoint x: 825, endPoint y: 596, distance: 6.5
click at [829, 599] on link "Save" at bounding box center [828, 602] width 35 height 20
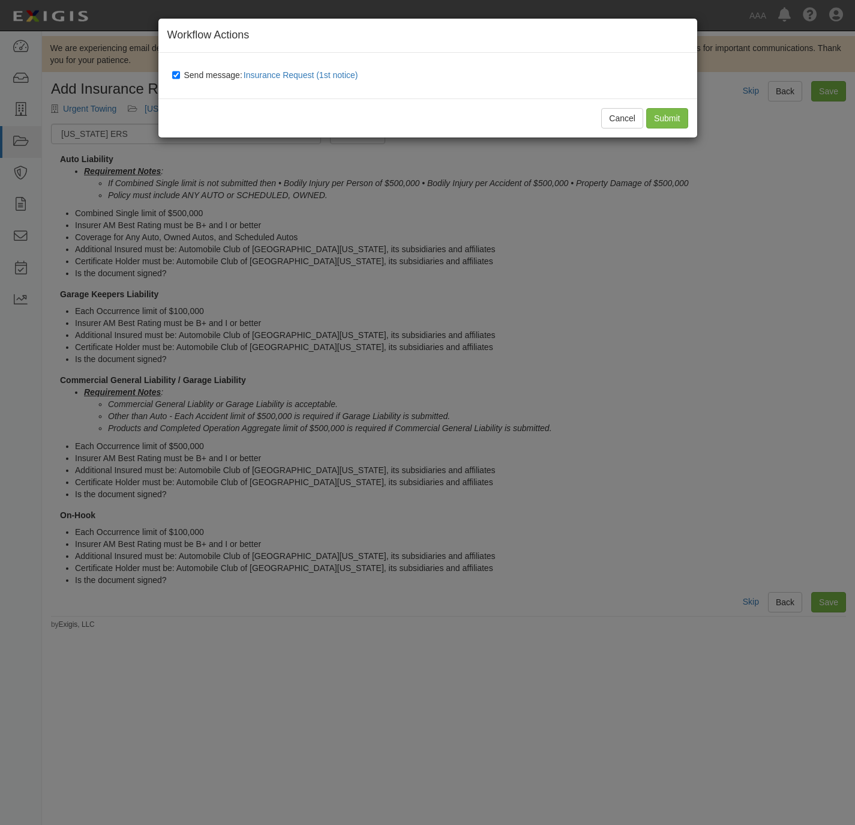
click at [191, 68] on label "Send message: Insurance Request (1st notice)" at bounding box center [267, 76] width 191 height 16
click at [180, 70] on input "Send message: Insurance Request (1st notice)" at bounding box center [176, 75] width 8 height 10
checkbox input "false"
click at [662, 117] on input "Submit" at bounding box center [667, 118] width 42 height 20
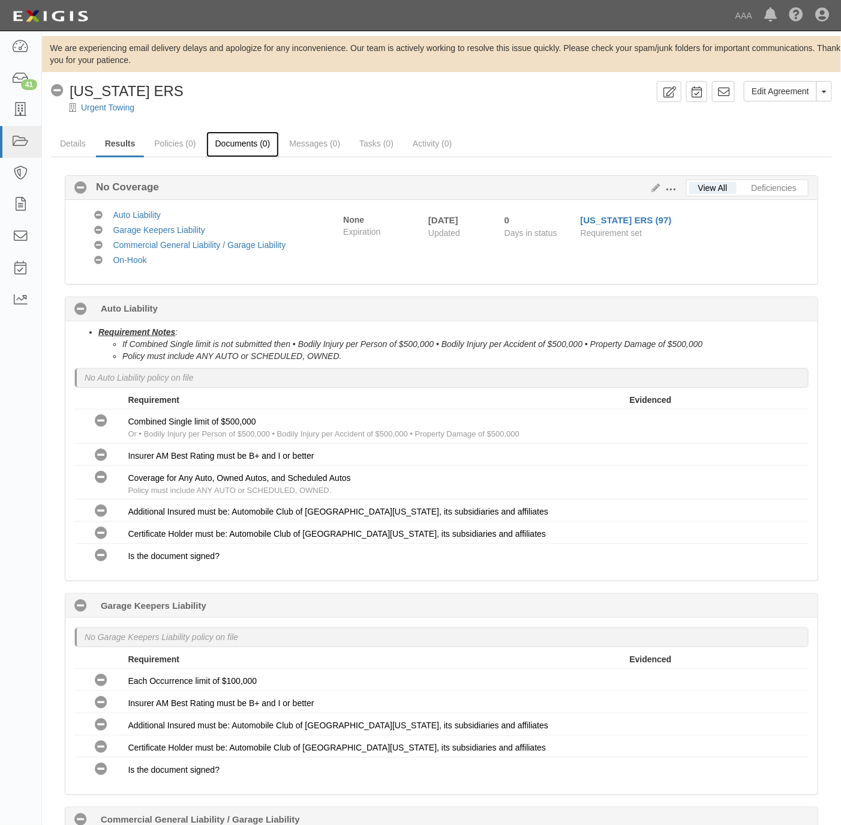
click at [229, 148] on link "Documents (0)" at bounding box center [242, 144] width 73 height 26
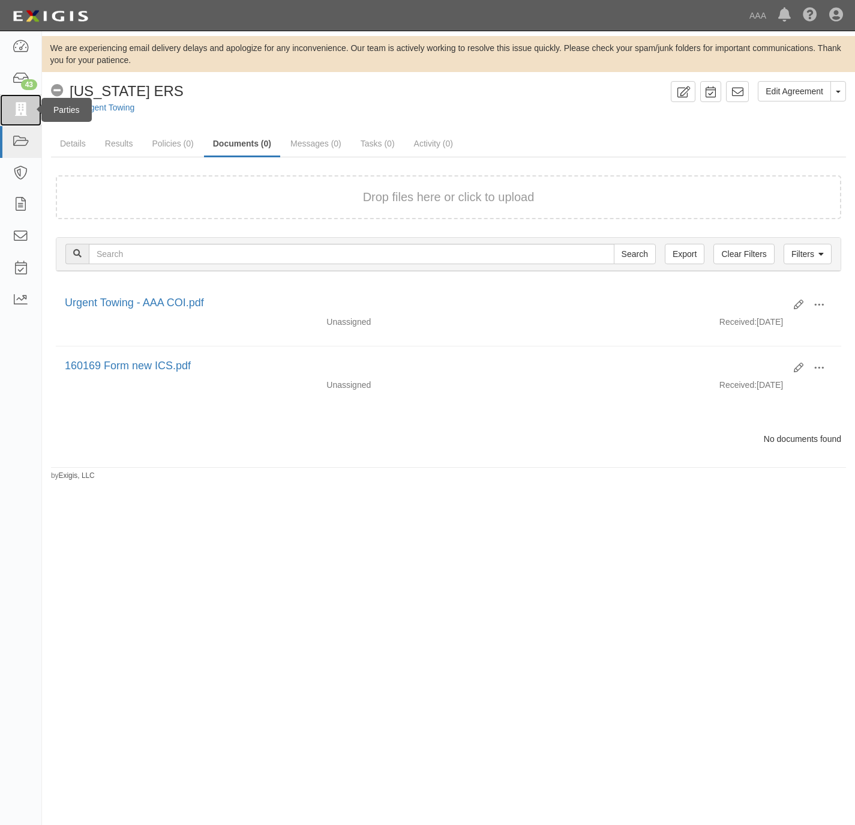
click at [17, 112] on icon at bounding box center [20, 110] width 17 height 14
